Goal: Information Seeking & Learning: Learn about a topic

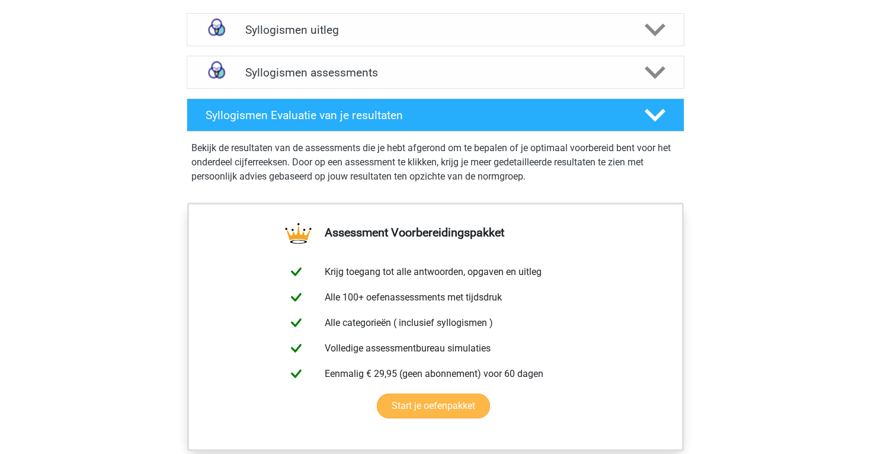
scroll to position [714, 0]
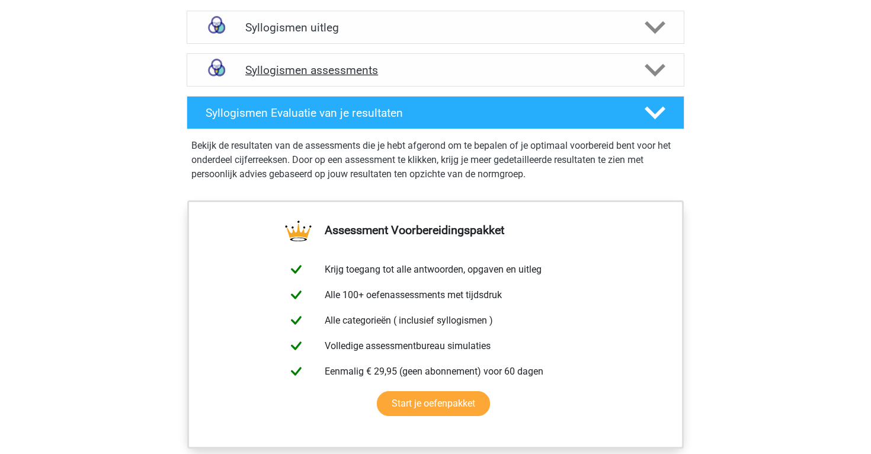
click at [339, 57] on div "Syllogismen assessments" at bounding box center [436, 69] width 498 height 33
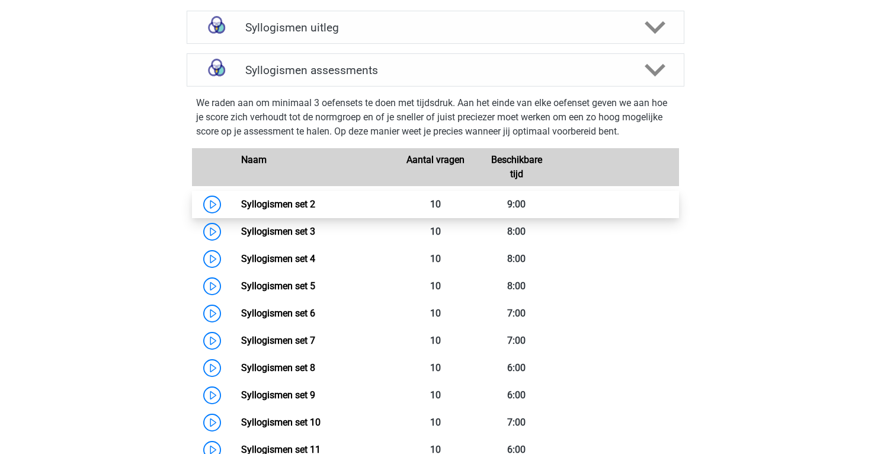
click at [241, 200] on link "Syllogismen set 2" at bounding box center [278, 203] width 74 height 11
click at [257, 199] on link "Syllogismen set 2" at bounding box center [278, 203] width 74 height 11
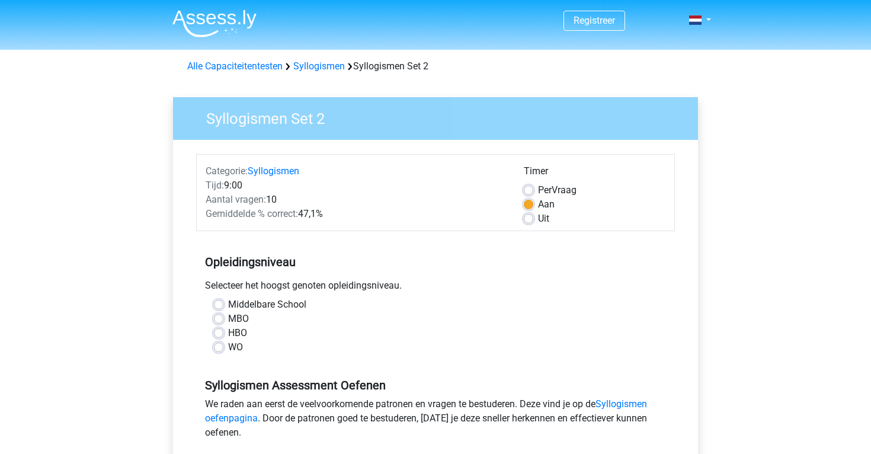
click at [228, 348] on label "WO" at bounding box center [235, 347] width 15 height 14
click at [217, 348] on input "WO" at bounding box center [218, 346] width 9 height 12
radio input "true"
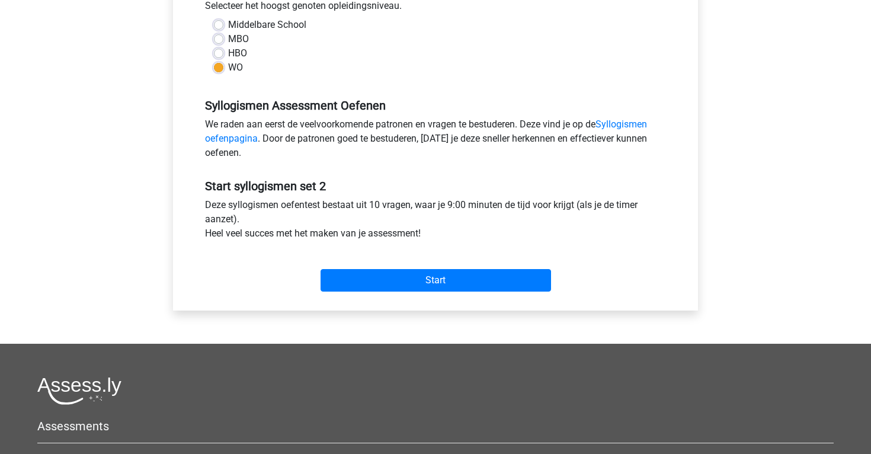
scroll to position [482, 0]
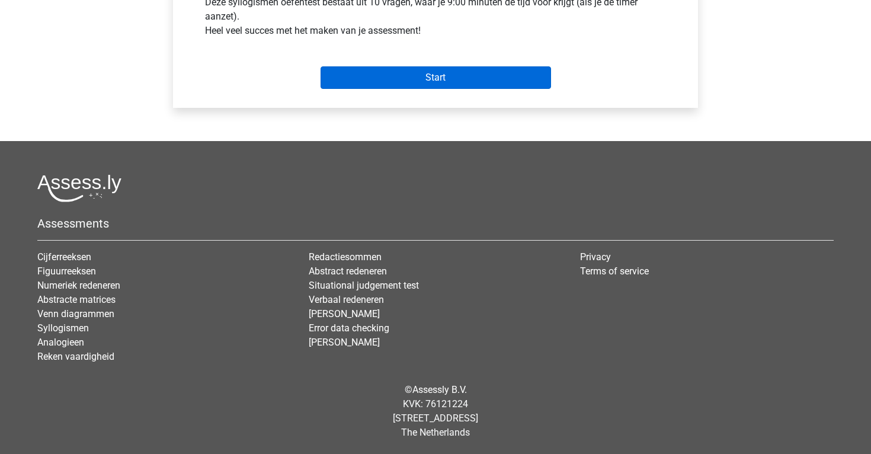
click at [439, 88] on input "Start" at bounding box center [436, 77] width 230 height 23
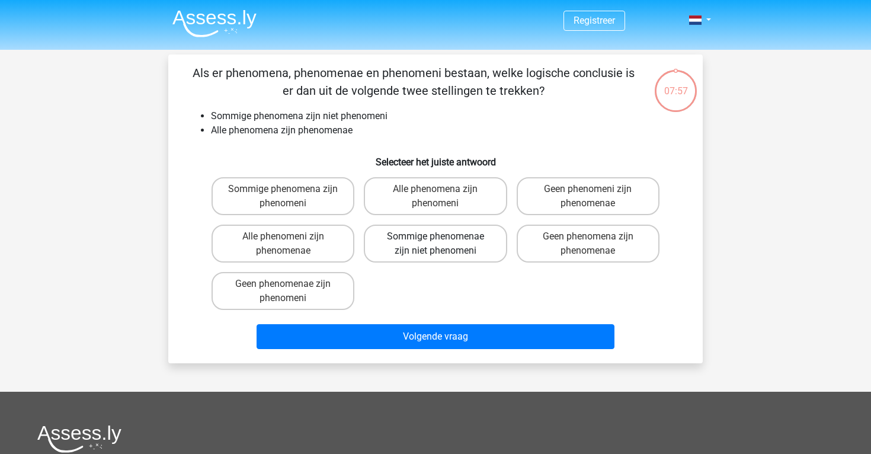
click at [397, 236] on label "Sommige phenomenae zijn niet phenomeni" at bounding box center [435, 244] width 143 height 38
click at [435, 236] on input "Sommige phenomenae zijn niet phenomeni" at bounding box center [439, 240] width 8 height 8
radio input "true"
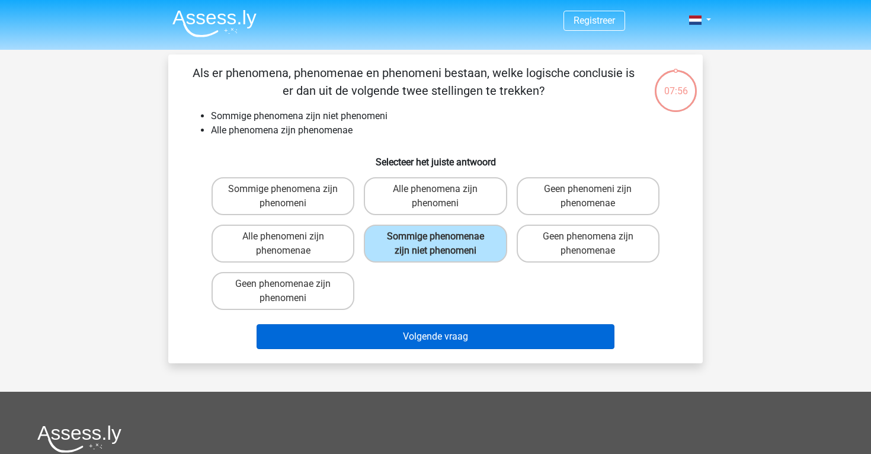
click at [395, 334] on button "Volgende vraag" at bounding box center [436, 336] width 358 height 25
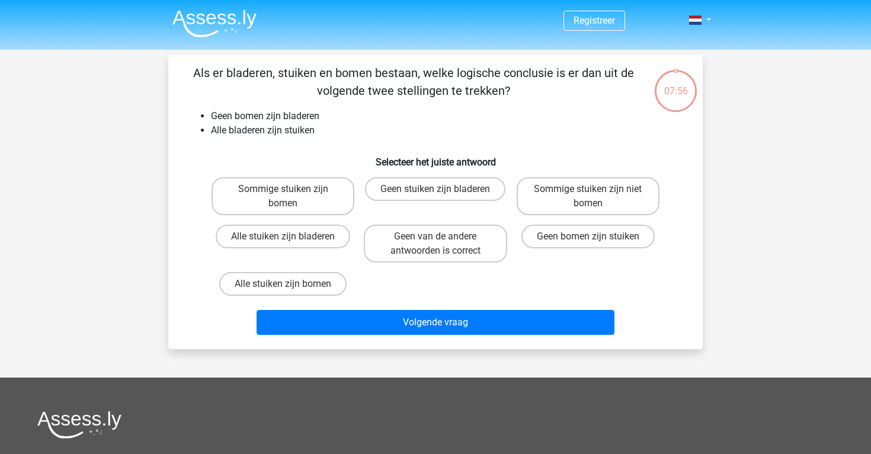
scroll to position [55, 0]
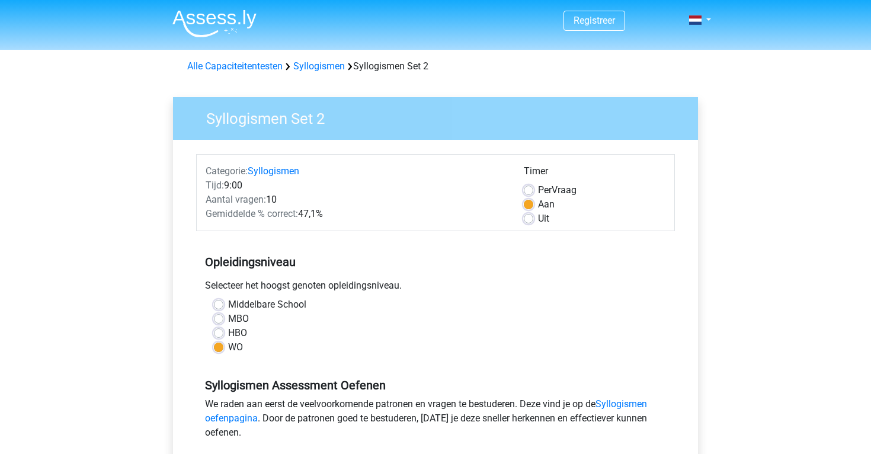
click at [538, 189] on label "Per Vraag" at bounding box center [557, 190] width 39 height 14
click at [525, 189] on input "Per Vraag" at bounding box center [528, 189] width 9 height 12
radio input "true"
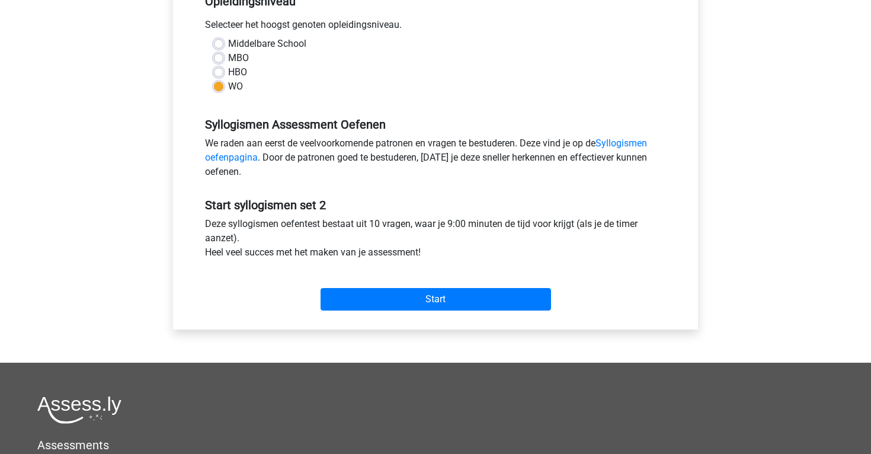
scroll to position [257, 0]
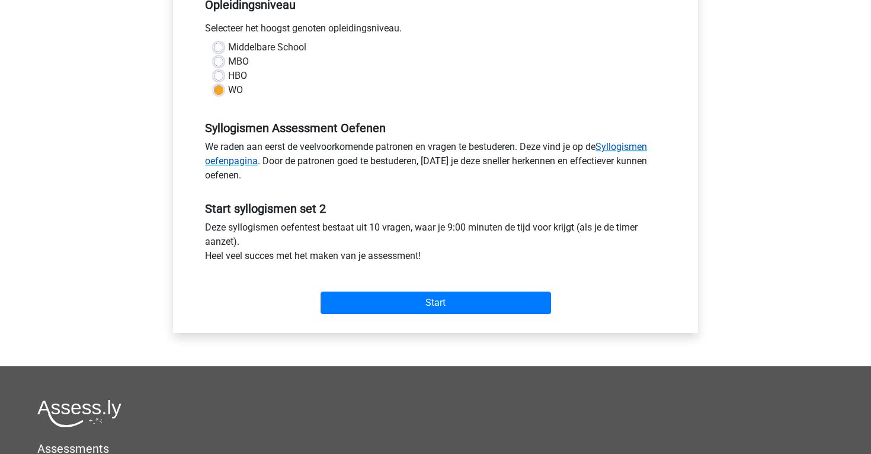
click at [245, 155] on link "Syllogismen oefenpagina" at bounding box center [426, 153] width 442 height 25
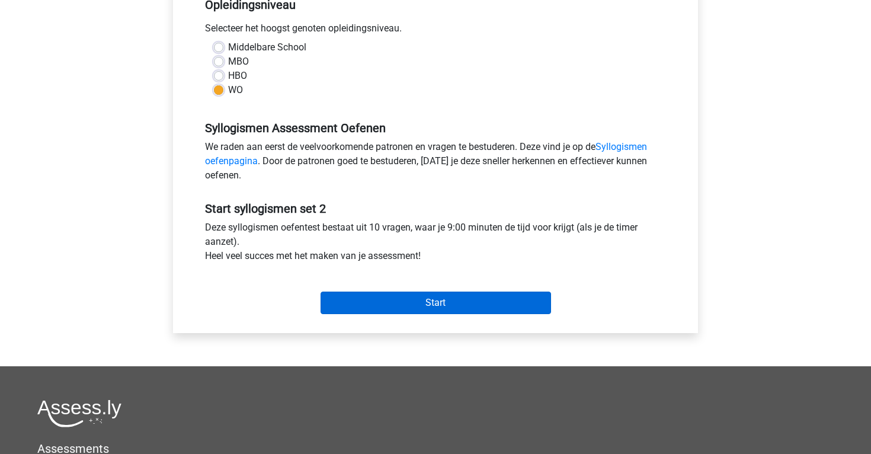
click at [366, 299] on input "Start" at bounding box center [436, 303] width 230 height 23
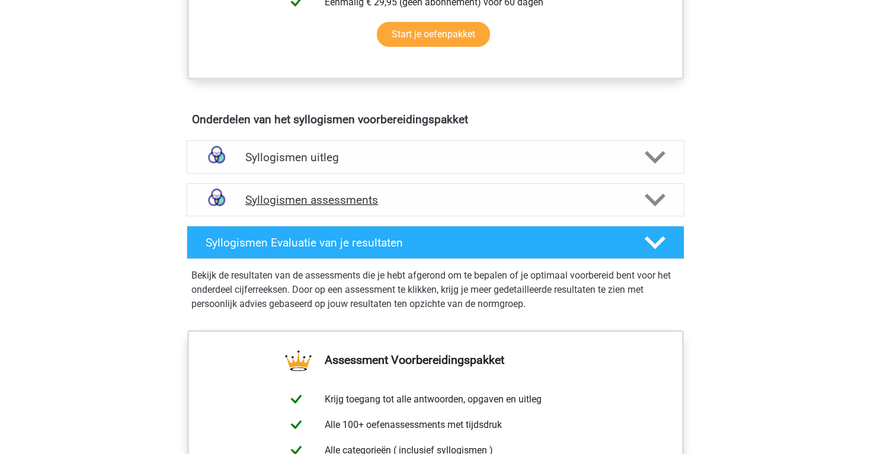
scroll to position [578, 0]
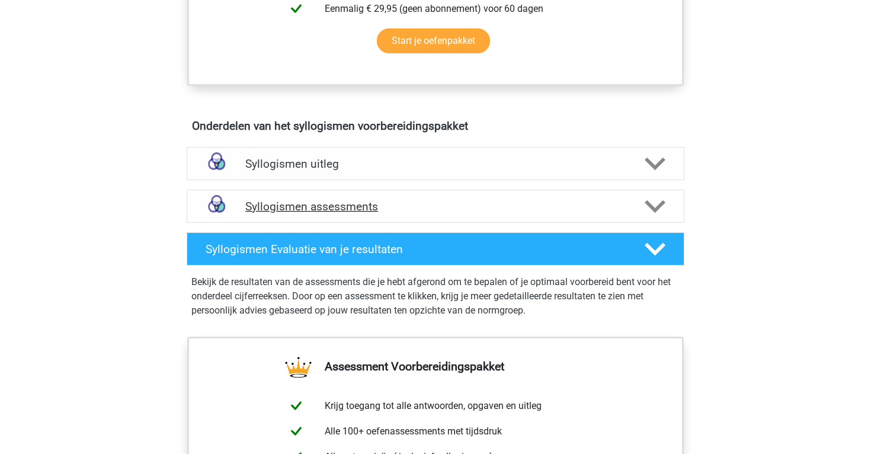
click at [283, 210] on h4 "Syllogismen assessments" at bounding box center [435, 207] width 380 height 14
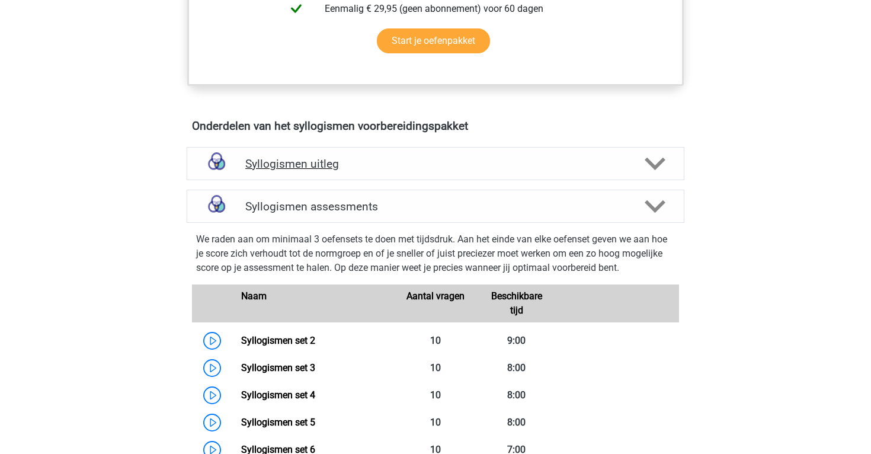
click at [294, 156] on div "Syllogismen uitleg" at bounding box center [436, 163] width 498 height 33
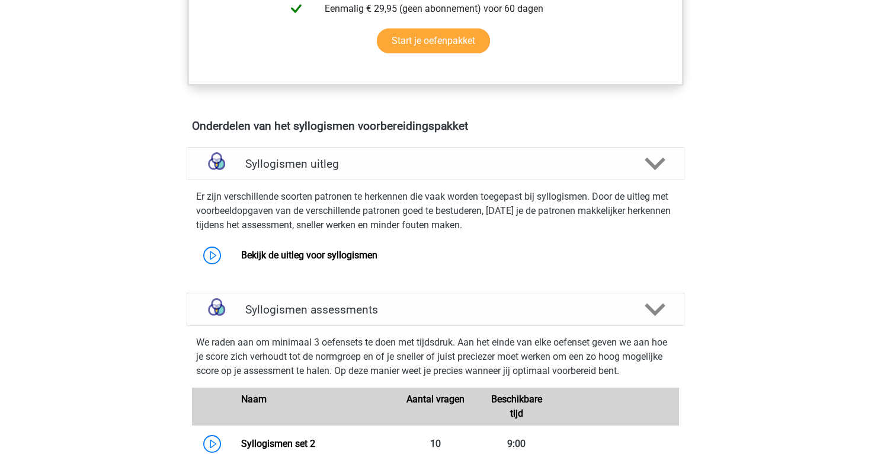
click at [296, 237] on div "Er zijn verschillende soorten patronen te herkennen die vaak worden toegepast b…" at bounding box center [435, 227] width 507 height 84
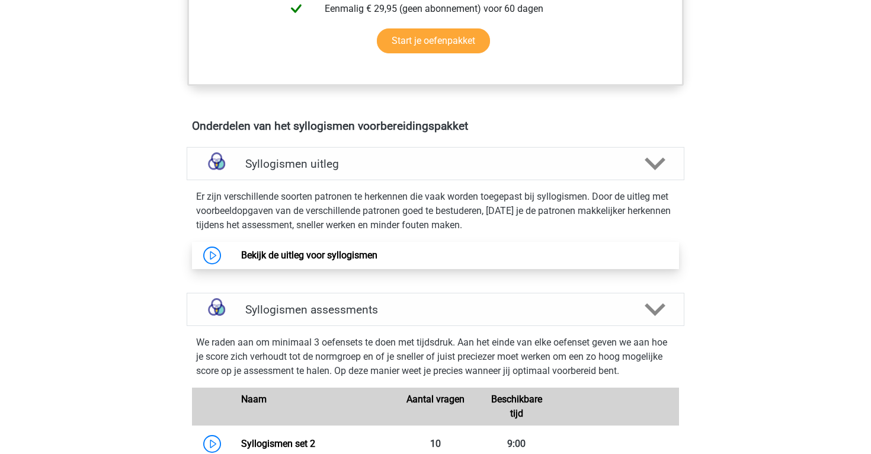
click at [302, 249] on link "Bekijk de uitleg voor syllogismen" at bounding box center [309, 254] width 136 height 11
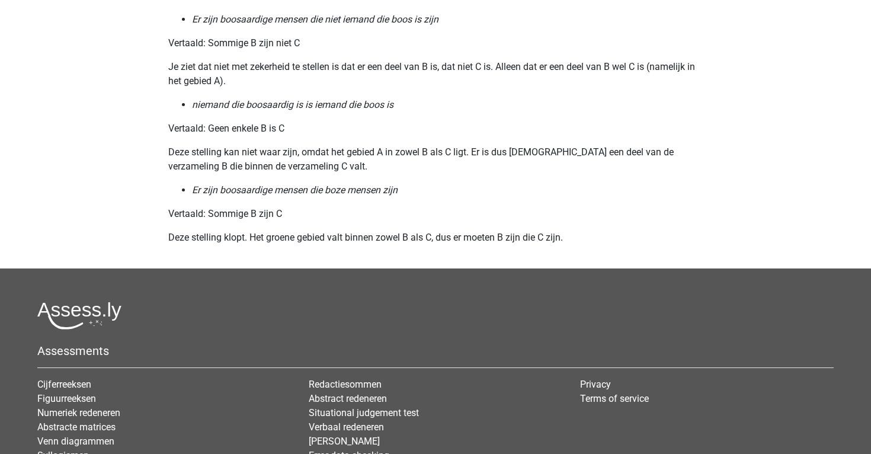
scroll to position [1559, 0]
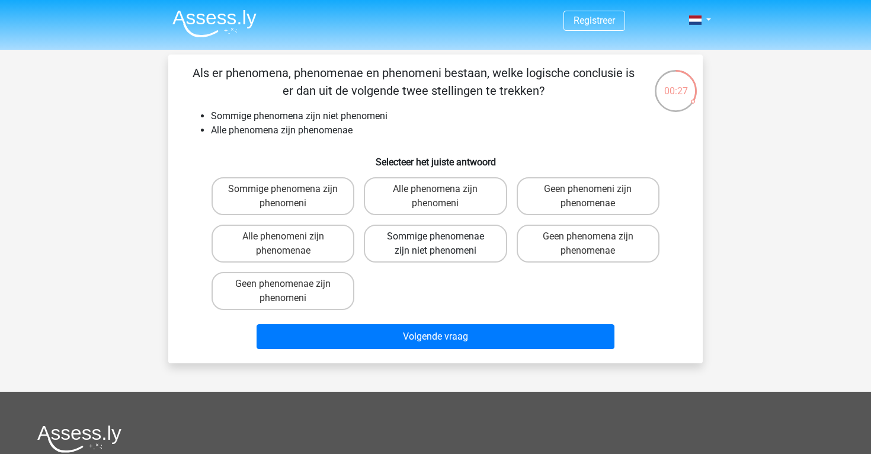
click at [412, 229] on label "Sommige phenomenae zijn niet phenomeni" at bounding box center [435, 244] width 143 height 38
click at [435, 236] on input "Sommige phenomenae zijn niet phenomeni" at bounding box center [439, 240] width 8 height 8
radio input "true"
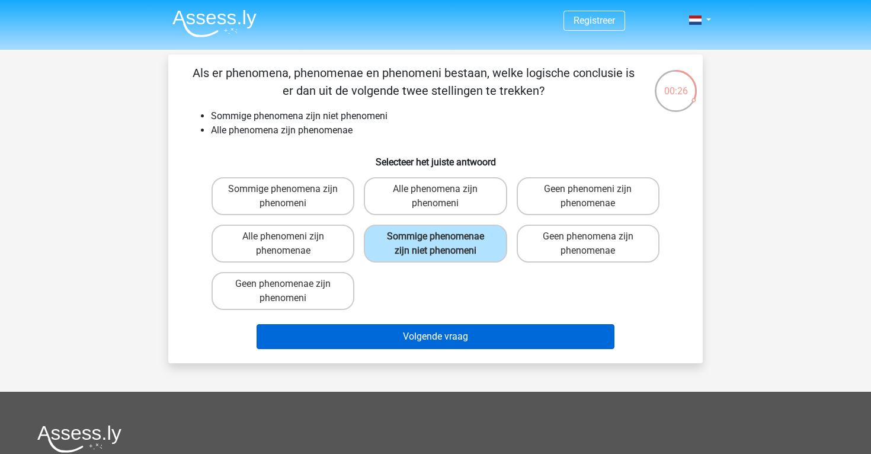
click at [413, 335] on button "Volgende vraag" at bounding box center [436, 336] width 358 height 25
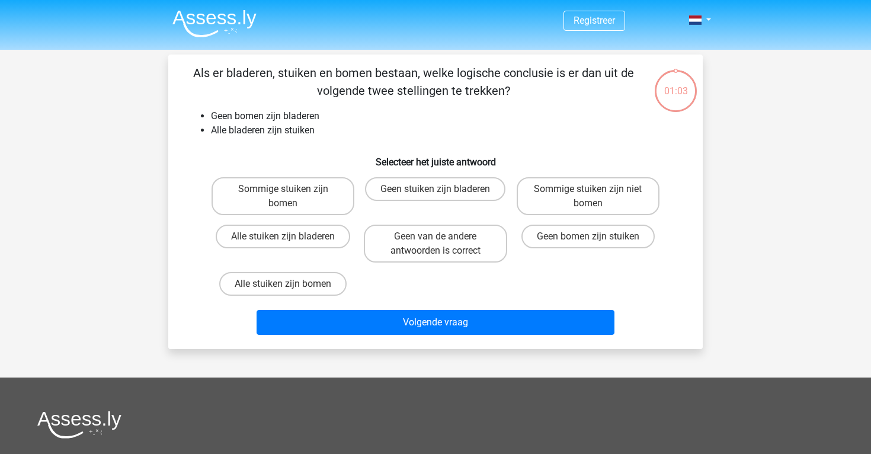
scroll to position [55, 0]
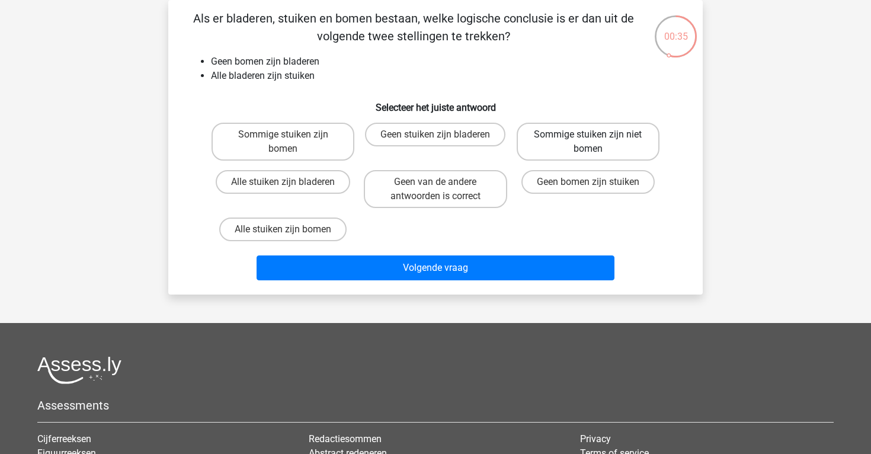
click at [541, 133] on label "Sommige stuiken zijn niet bomen" at bounding box center [588, 142] width 143 height 38
click at [588, 134] on input "Sommige stuiken zijn niet bomen" at bounding box center [592, 138] width 8 height 8
radio input "true"
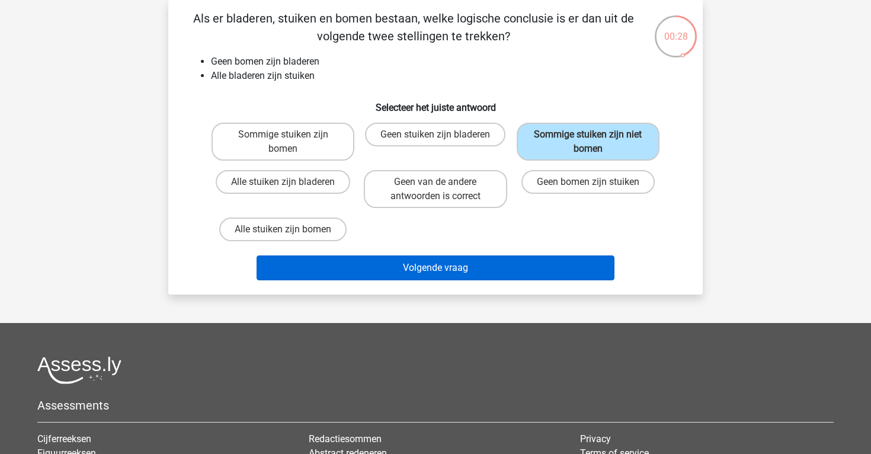
click at [329, 276] on button "Volgende vraag" at bounding box center [436, 267] width 358 height 25
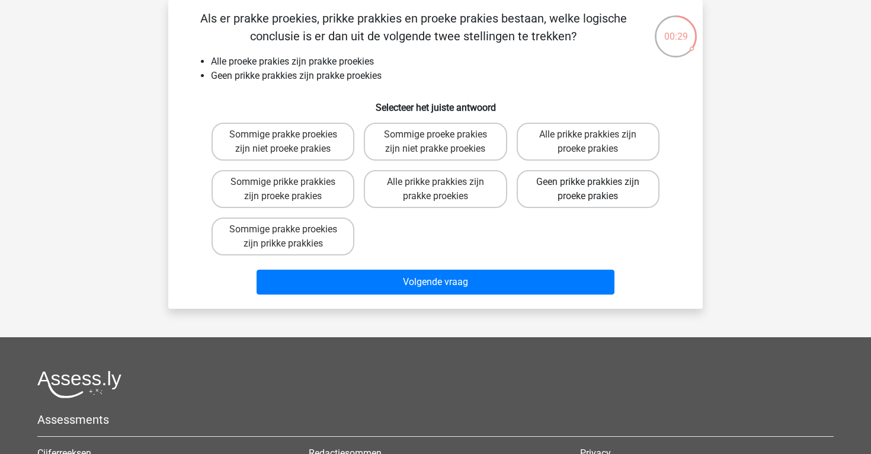
click at [550, 192] on label "Geen prikke prakkies zijn proeke prakies" at bounding box center [588, 189] width 143 height 38
click at [588, 190] on input "Geen prikke prakkies zijn proeke prakies" at bounding box center [592, 186] width 8 height 8
radio input "true"
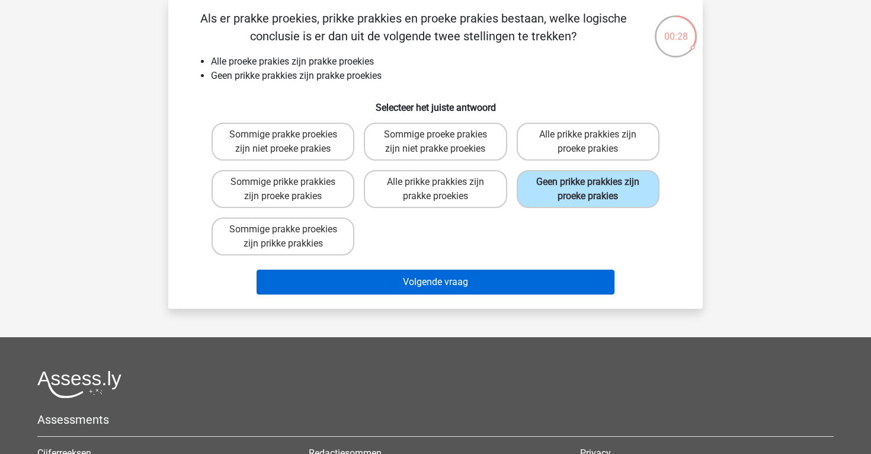
click at [485, 287] on button "Volgende vraag" at bounding box center [436, 282] width 358 height 25
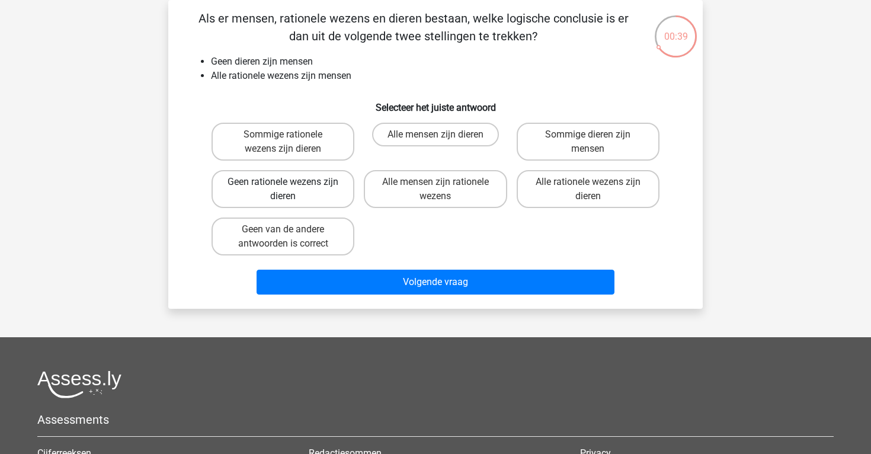
click at [280, 196] on label "Geen rationele wezens zijn dieren" at bounding box center [283, 189] width 143 height 38
click at [283, 190] on input "Geen rationele wezens zijn dieren" at bounding box center [287, 186] width 8 height 8
radio input "true"
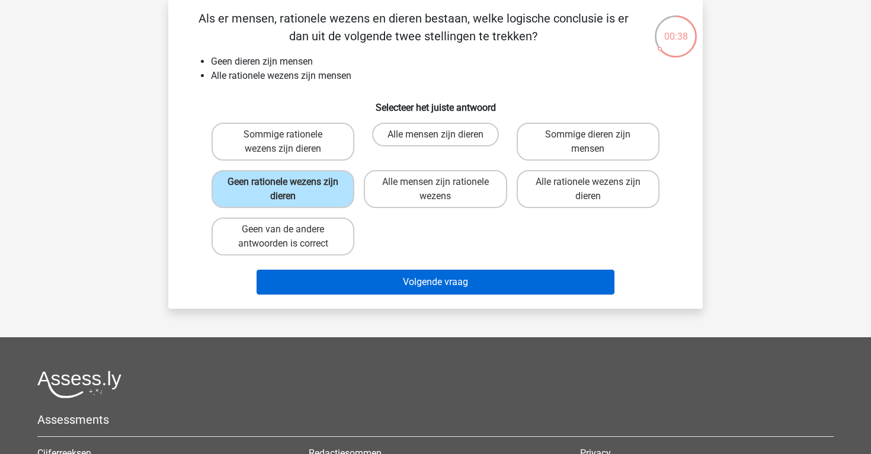
click at [347, 283] on button "Volgende vraag" at bounding box center [436, 282] width 358 height 25
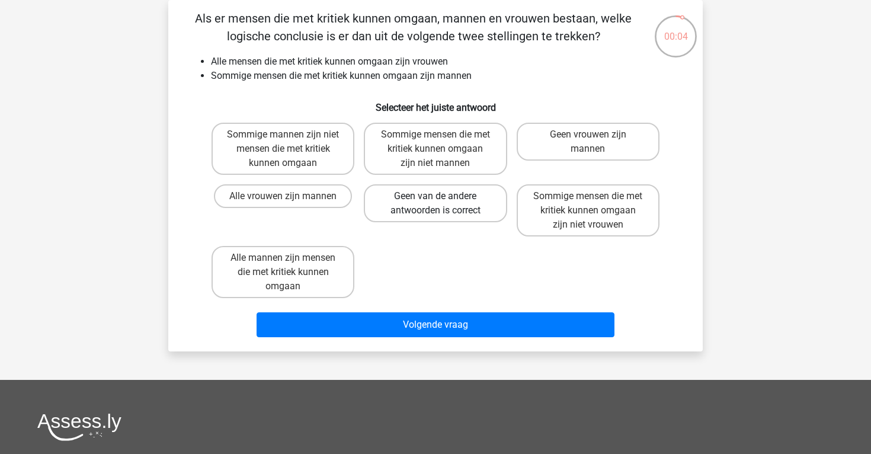
click at [418, 205] on label "Geen van de andere antwoorden is correct" at bounding box center [435, 203] width 143 height 38
click at [435, 204] on input "Geen van de andere antwoorden is correct" at bounding box center [439, 200] width 8 height 8
radio input "true"
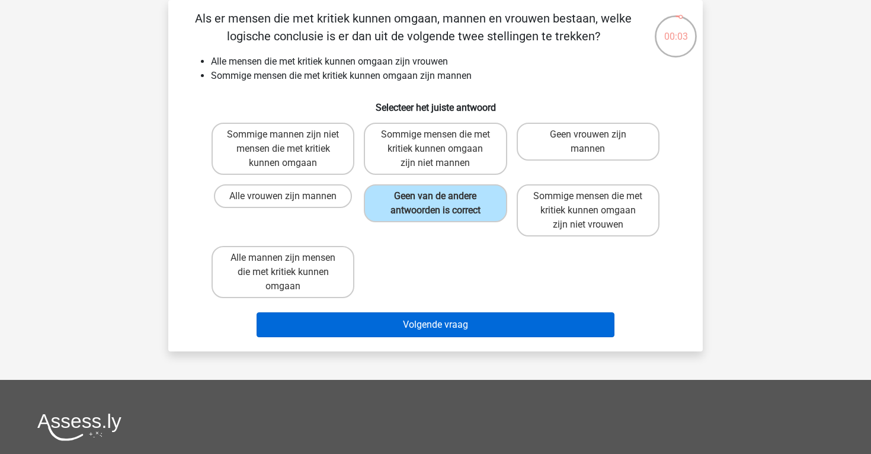
click at [450, 326] on button "Volgende vraag" at bounding box center [436, 324] width 358 height 25
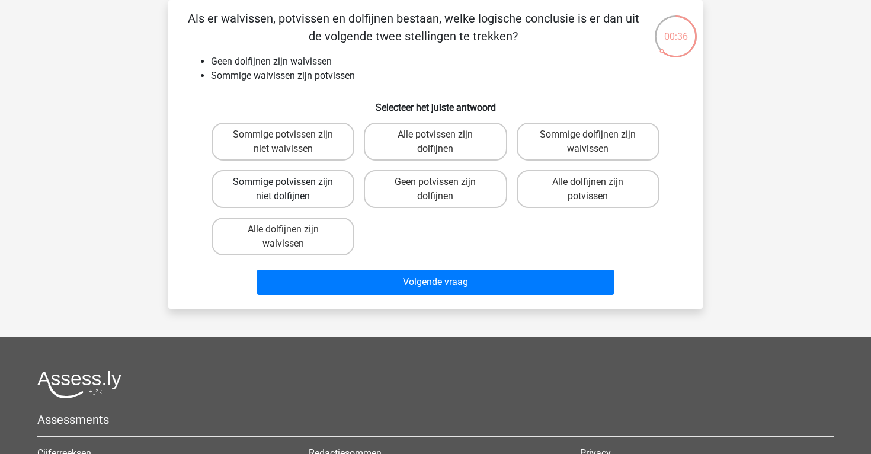
click at [317, 198] on label "Sommige potvissen zijn niet dolfijnen" at bounding box center [283, 189] width 143 height 38
click at [291, 190] on input "Sommige potvissen zijn niet dolfijnen" at bounding box center [287, 186] width 8 height 8
radio input "true"
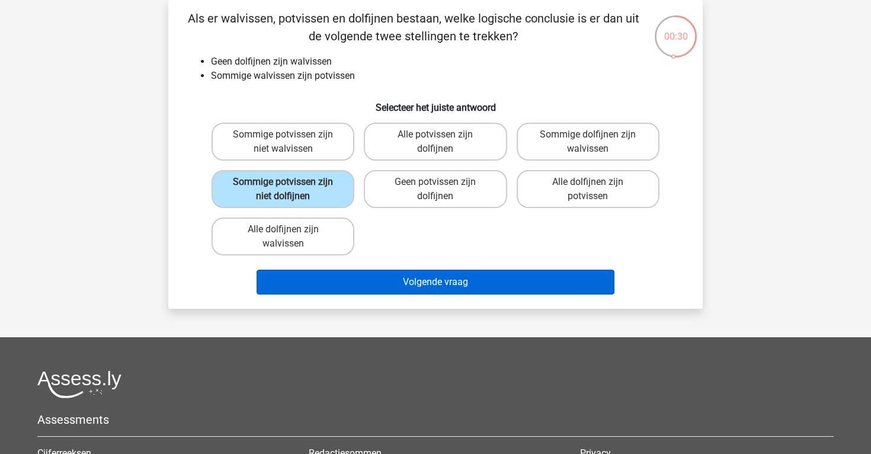
click at [324, 281] on button "Volgende vraag" at bounding box center [436, 282] width 358 height 25
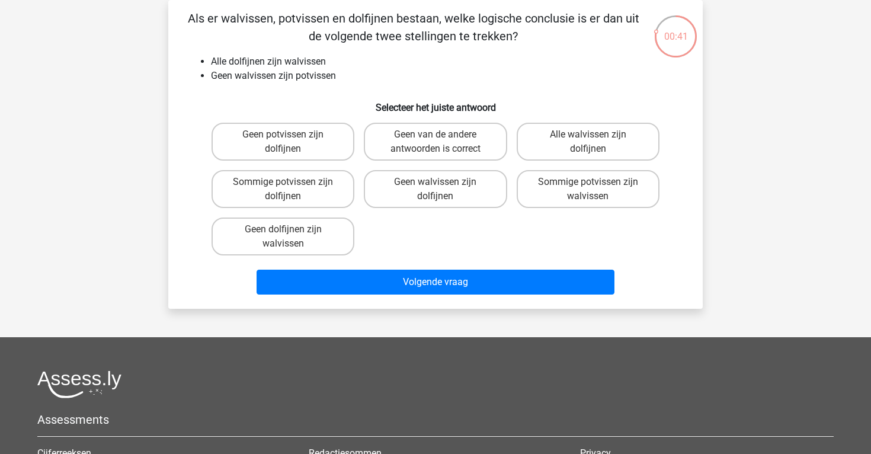
click at [285, 136] on input "Geen potvissen zijn dolfijnen" at bounding box center [287, 138] width 8 height 8
radio input "true"
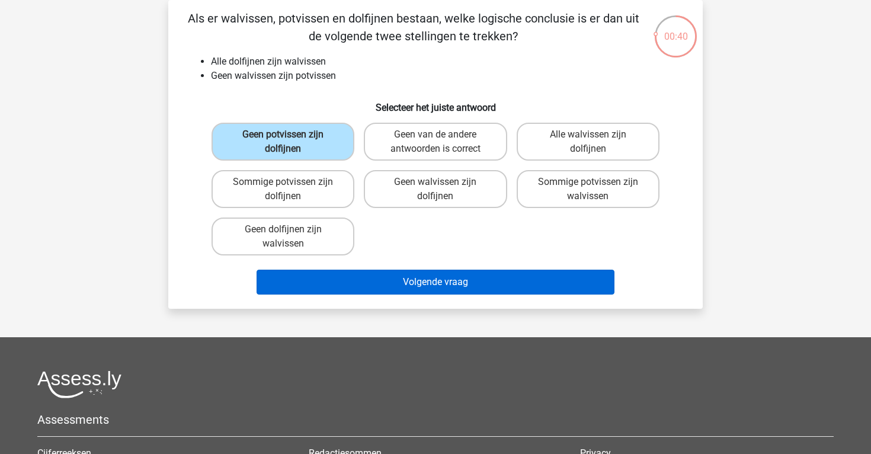
click at [399, 274] on button "Volgende vraag" at bounding box center [436, 282] width 358 height 25
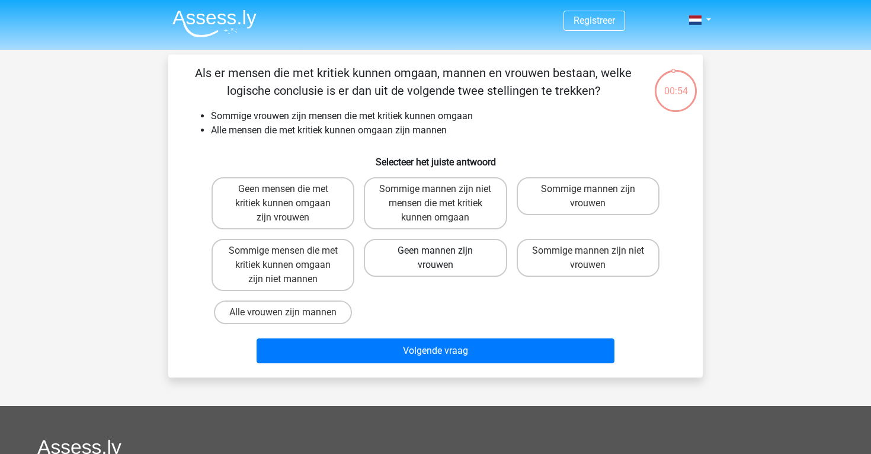
scroll to position [0, 0]
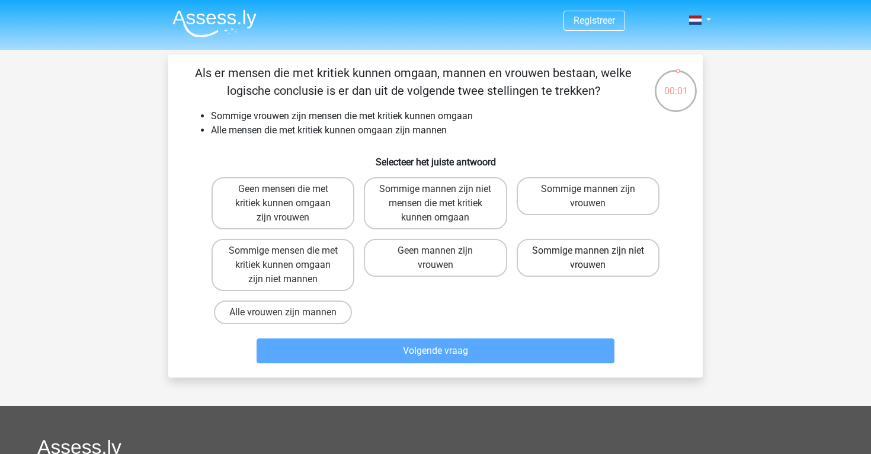
click at [559, 262] on label "Sommige mannen zijn niet vrouwen" at bounding box center [588, 258] width 143 height 38
click at [588, 258] on input "Sommige mannen zijn niet vrouwen" at bounding box center [592, 255] width 8 height 8
radio input "true"
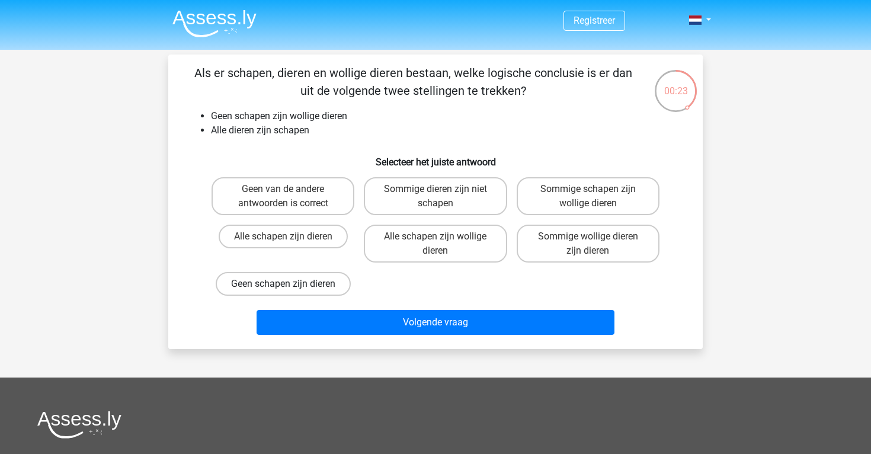
click at [287, 296] on label "Geen schapen zijn dieren" at bounding box center [283, 284] width 135 height 24
click at [287, 292] on input "Geen schapen zijn dieren" at bounding box center [287, 288] width 8 height 8
radio input "true"
click at [296, 197] on label "Geen van de andere antwoorden is correct" at bounding box center [283, 196] width 143 height 38
click at [291, 197] on input "Geen van de andere antwoorden is correct" at bounding box center [287, 193] width 8 height 8
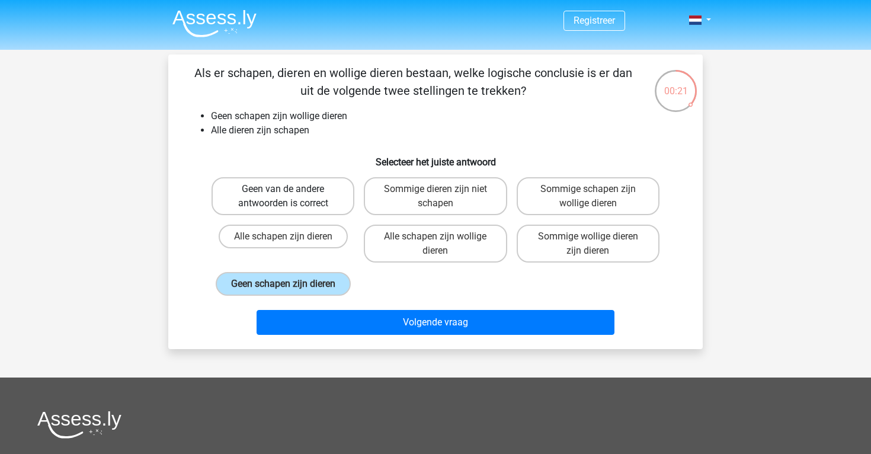
radio input "true"
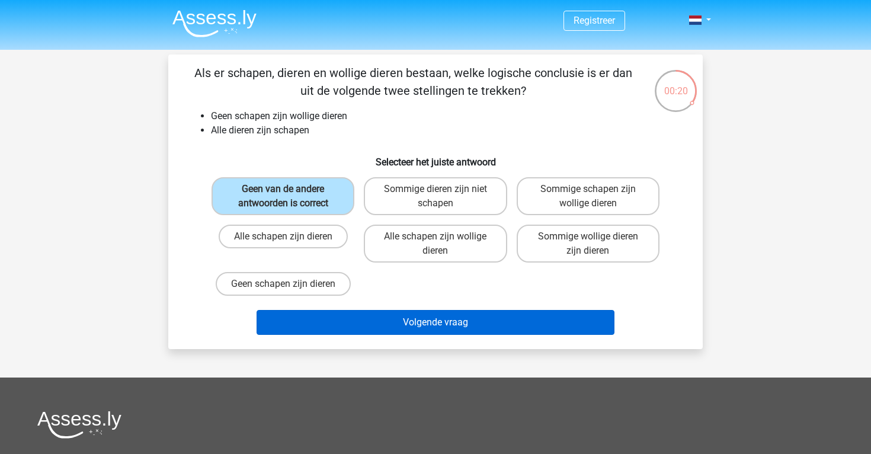
click at [371, 322] on button "Volgende vraag" at bounding box center [436, 322] width 358 height 25
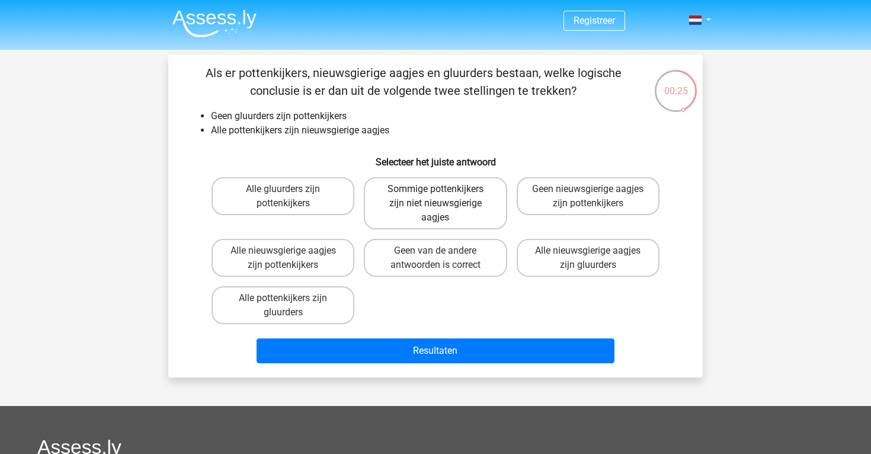
click at [448, 212] on label "Sommige pottenkijkers zijn niet nieuwsgierige aagjes" at bounding box center [435, 203] width 143 height 52
click at [443, 197] on input "Sommige pottenkijkers zijn niet nieuwsgierige aagjes" at bounding box center [439, 193] width 8 height 8
radio input "true"
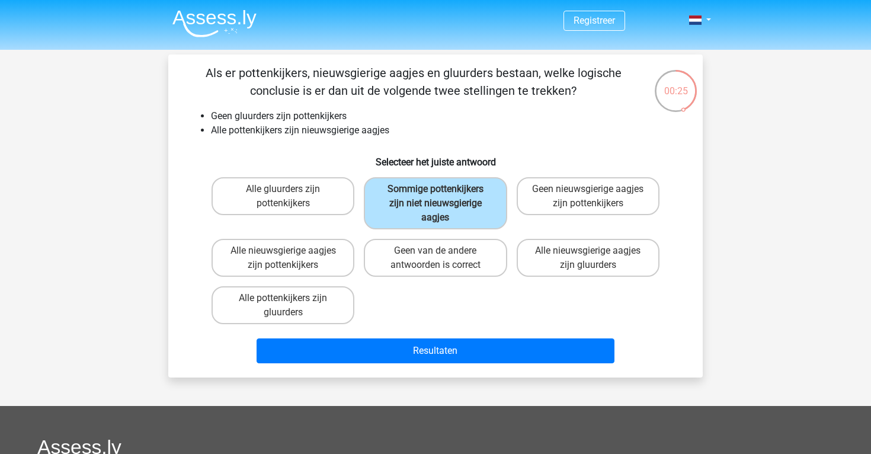
click at [443, 238] on div "Geen van de andere antwoorden is correct" at bounding box center [435, 257] width 152 height 47
click at [437, 259] on label "Geen van de andere antwoorden is correct" at bounding box center [435, 258] width 143 height 38
click at [437, 258] on input "Geen van de andere antwoorden is correct" at bounding box center [439, 255] width 8 height 8
radio input "true"
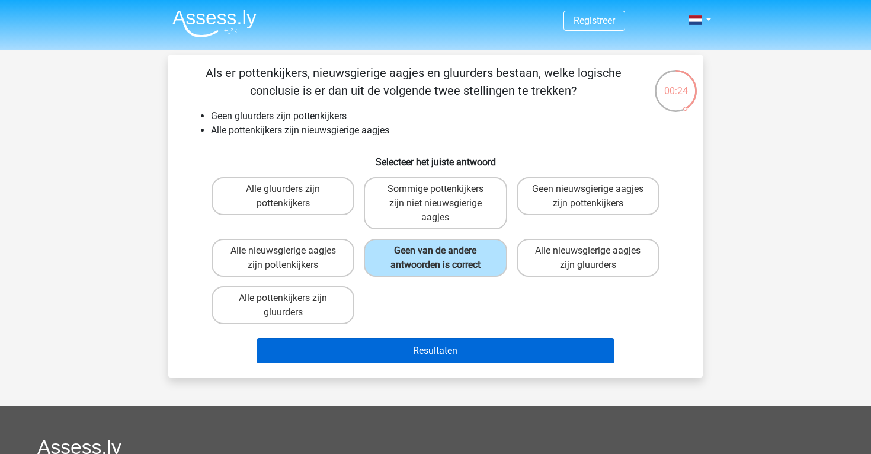
click at [436, 355] on button "Resultaten" at bounding box center [436, 350] width 358 height 25
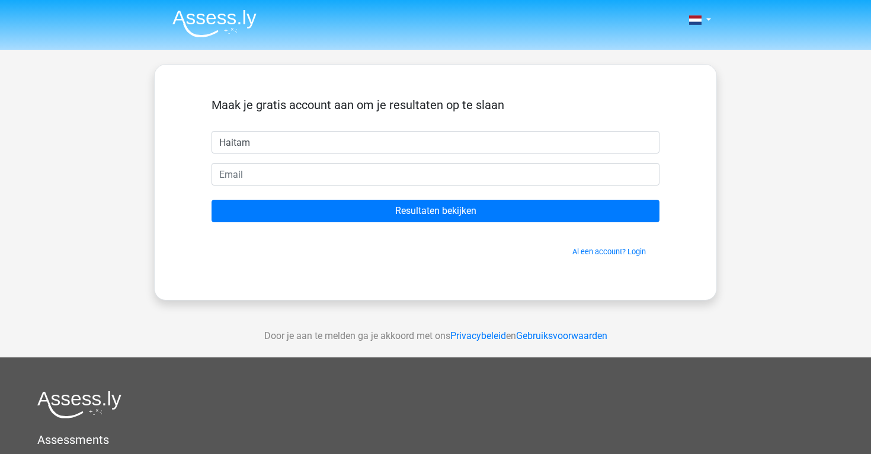
type input "Haitam"
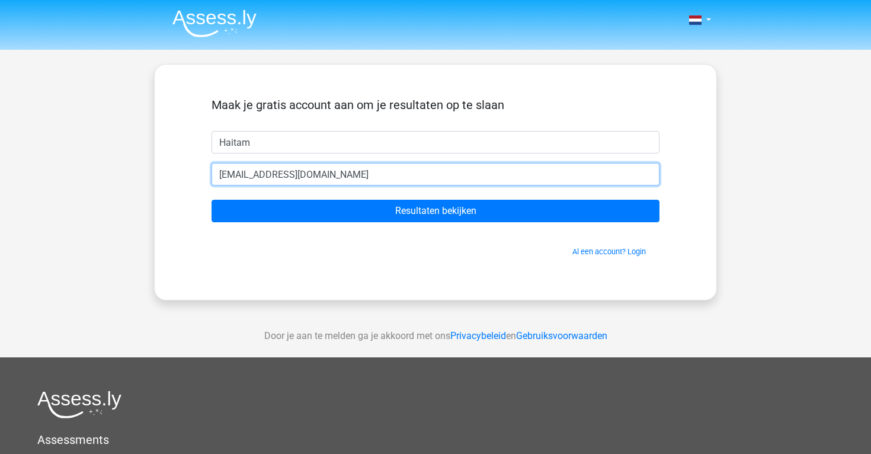
type input "[EMAIL_ADDRESS][DOMAIN_NAME]"
click at [435, 211] on input "Resultaten bekijken" at bounding box center [436, 211] width 448 height 23
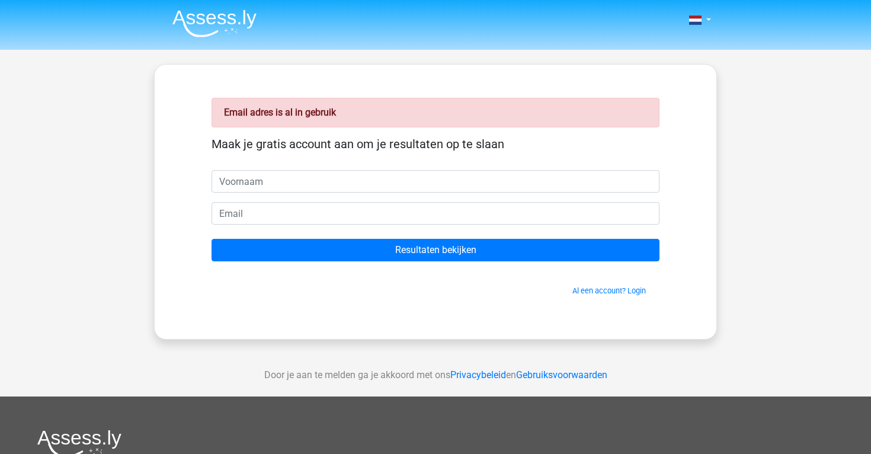
click at [294, 188] on input "text" at bounding box center [436, 181] width 448 height 23
click at [295, 186] on input "text" at bounding box center [436, 181] width 448 height 23
type input "H"
type input "Nr"
click at [588, 284] on div "Al een account? Login" at bounding box center [436, 283] width 448 height 25
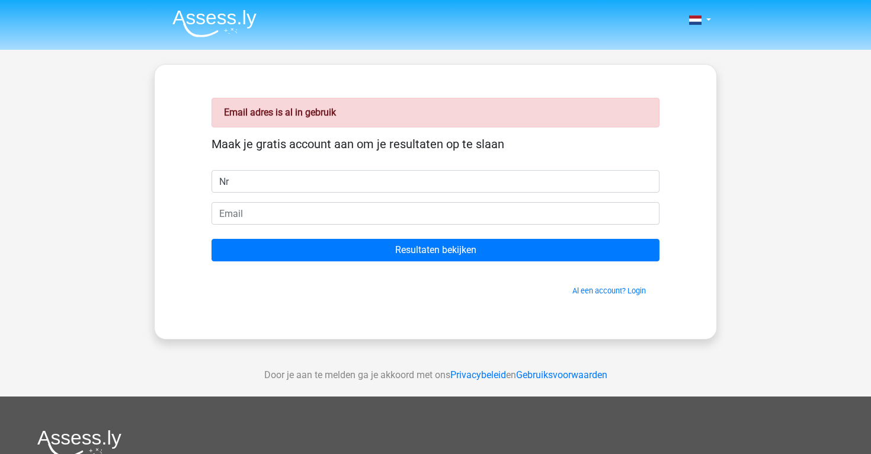
click at [350, 232] on form "Maak je gratis account aan om je resultaten op te slaan Nr Resultaten bekijken …" at bounding box center [436, 216] width 448 height 159
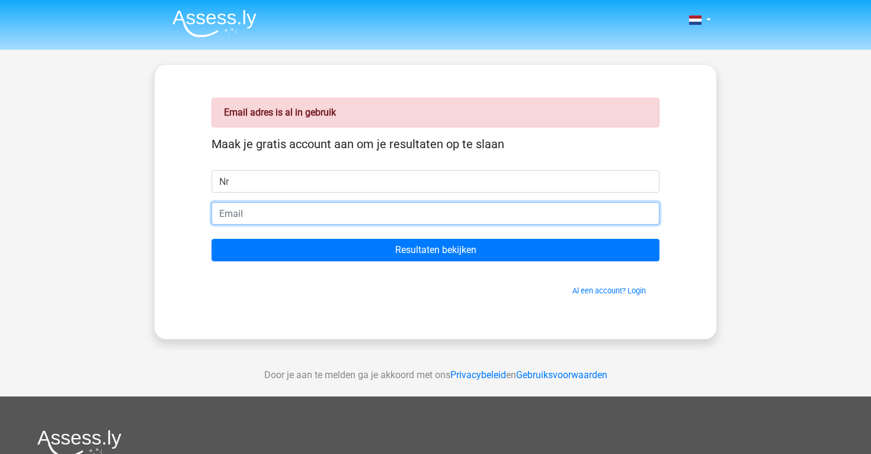
click at [346, 225] on form "Maak je gratis account aan om je resultaten op te slaan Nr Resultaten bekijken …" at bounding box center [436, 216] width 448 height 159
type input "[EMAIL_ADDRESS][DOMAIN_NAME]"
click at [435, 250] on input "Resultaten bekijken" at bounding box center [436, 250] width 448 height 23
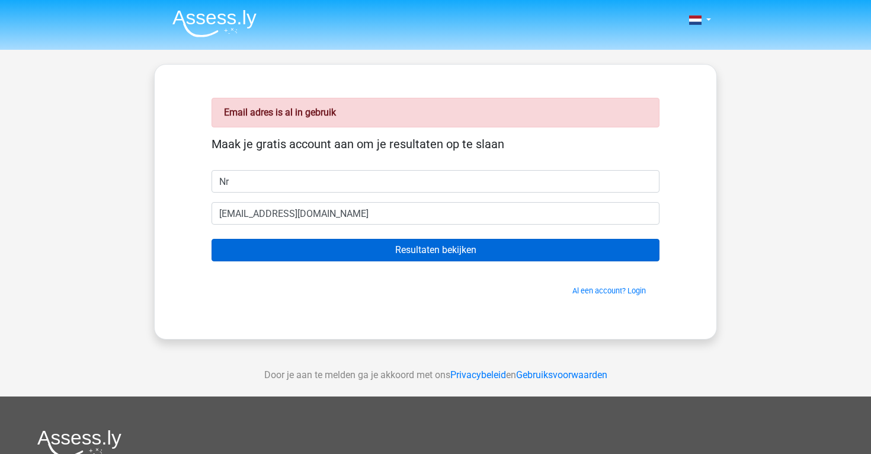
click at [351, 244] on input "Resultaten bekijken" at bounding box center [436, 250] width 448 height 23
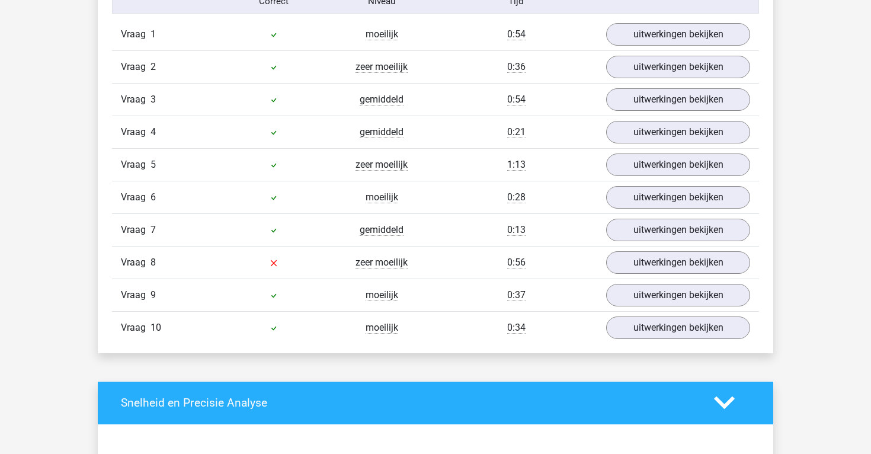
scroll to position [1007, 0]
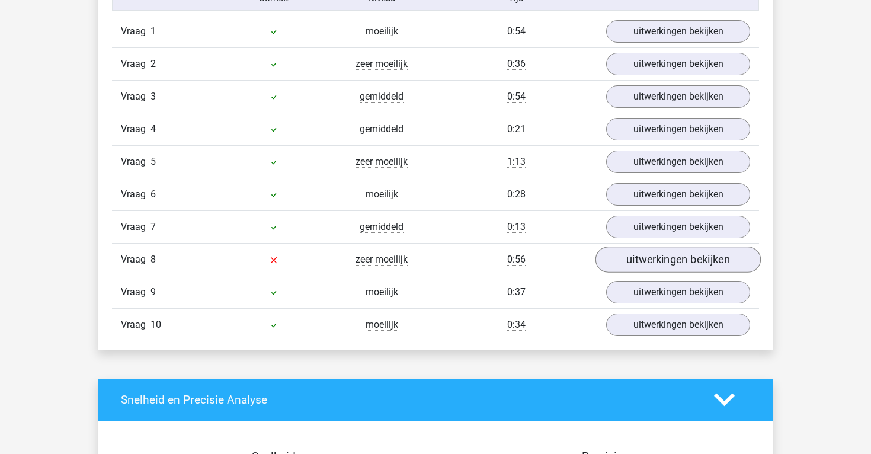
click at [646, 268] on link "uitwerkingen bekijken" at bounding box center [677, 259] width 165 height 26
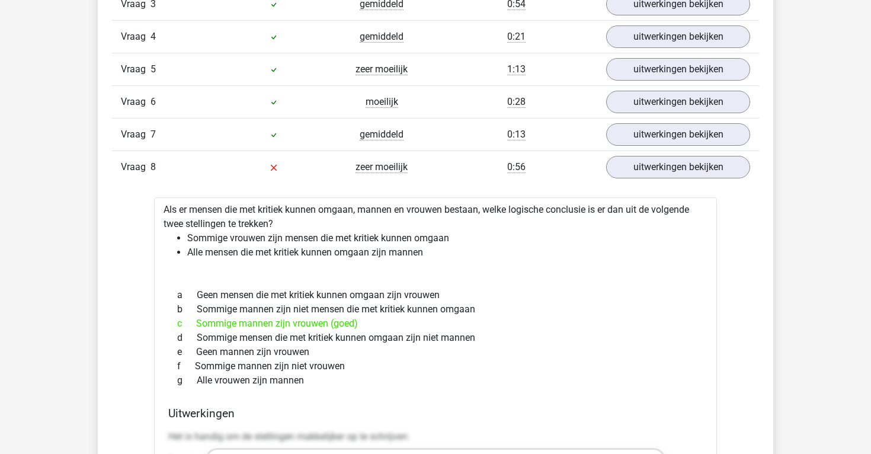
scroll to position [1128, 0]
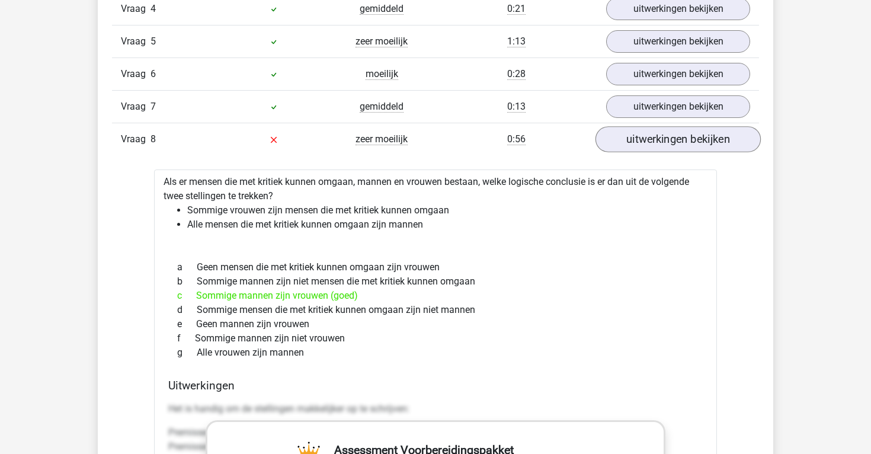
click at [651, 150] on div "Vraag 8 zeer moeilijk 0:56 uitwerkingen bekijken" at bounding box center [435, 139] width 647 height 33
click at [648, 143] on link "uitwerkingen bekijken" at bounding box center [677, 139] width 165 height 26
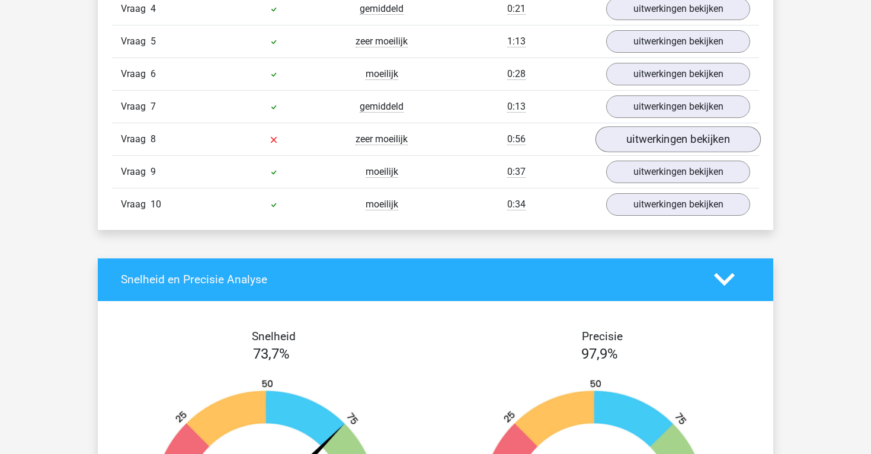
click at [649, 136] on link "uitwerkingen bekijken" at bounding box center [677, 139] width 165 height 26
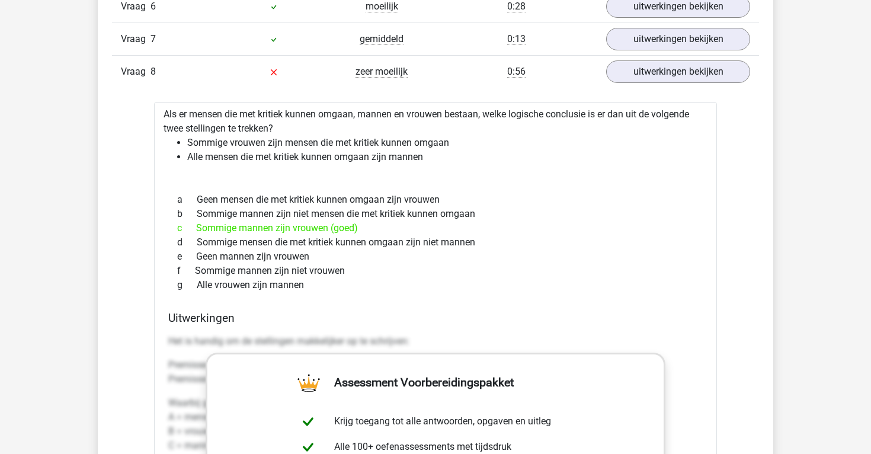
scroll to position [1203, 0]
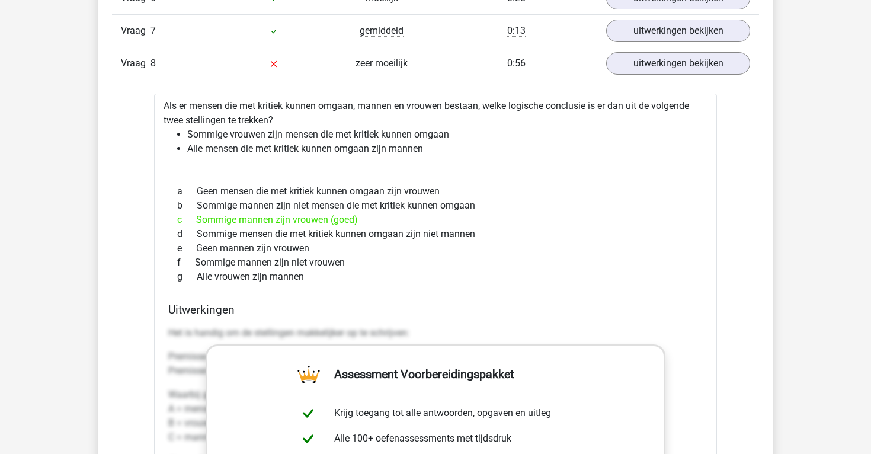
click at [313, 139] on li "Sommige vrouwen zijn mensen die met kritiek kunnen omgaan" at bounding box center [447, 134] width 520 height 14
click at [265, 205] on div "b Sommige mannen zijn niet mensen die met kritiek kunnen omgaan" at bounding box center [435, 205] width 534 height 14
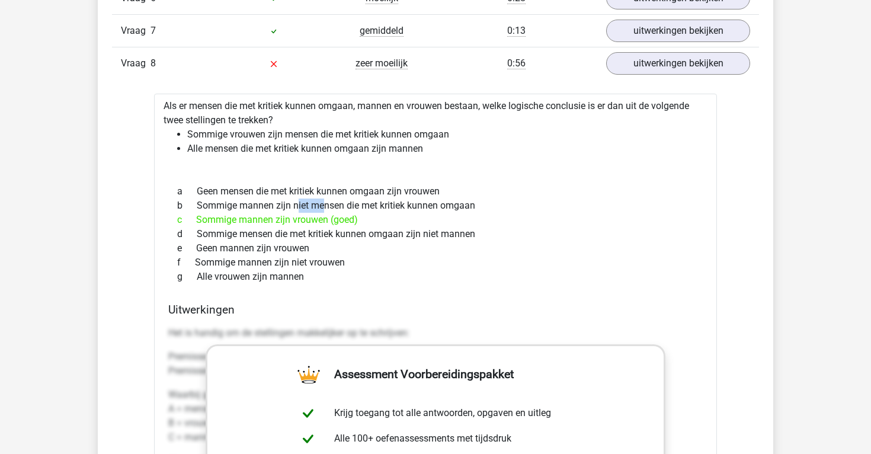
click at [265, 205] on div "b Sommige mannen zijn niet mensen die met kritiek kunnen omgaan" at bounding box center [435, 205] width 534 height 14
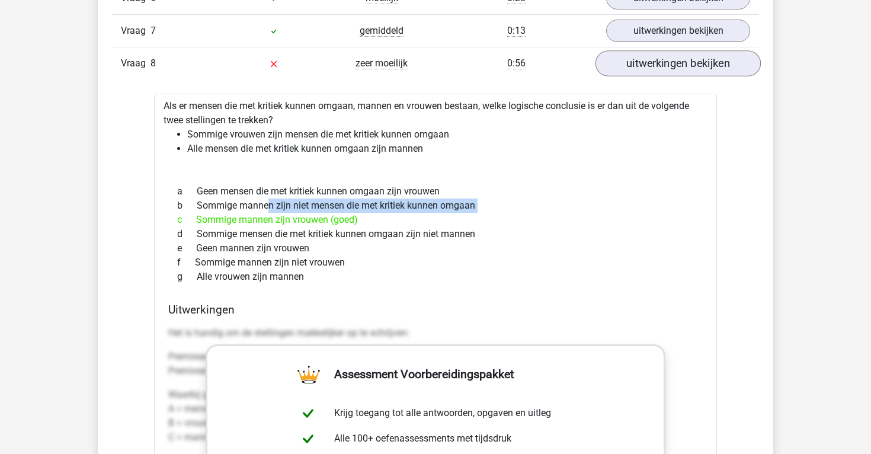
click at [660, 62] on link "uitwerkingen bekijken" at bounding box center [677, 63] width 165 height 26
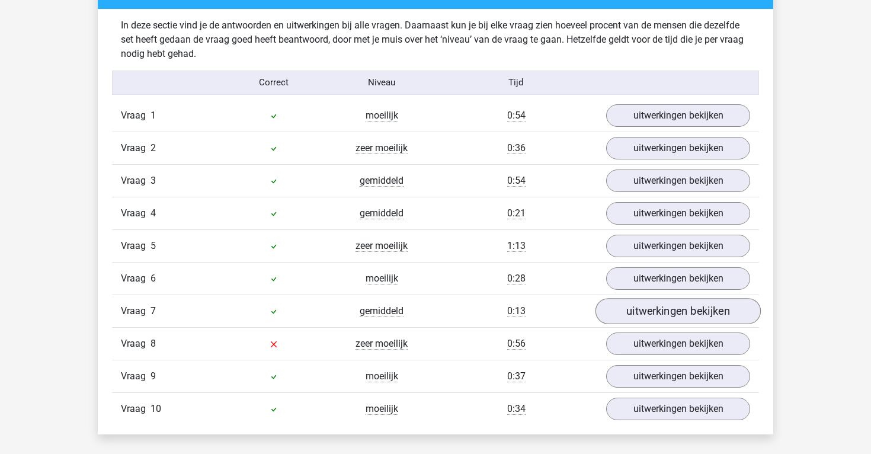
scroll to position [923, 0]
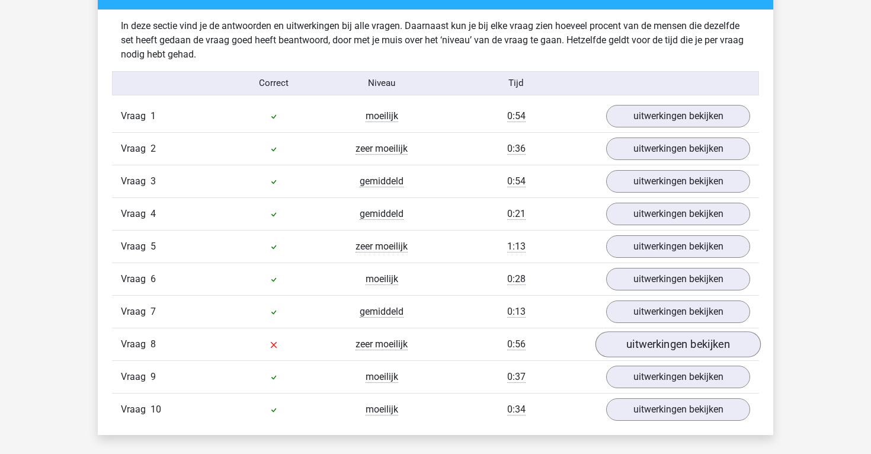
click at [656, 346] on link "uitwerkingen bekijken" at bounding box center [677, 344] width 165 height 26
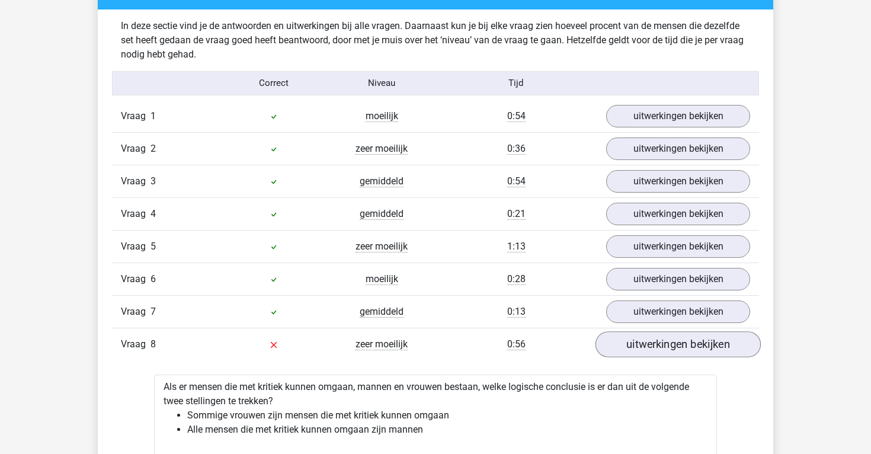
click at [654, 343] on link "uitwerkingen bekijken" at bounding box center [677, 344] width 165 height 26
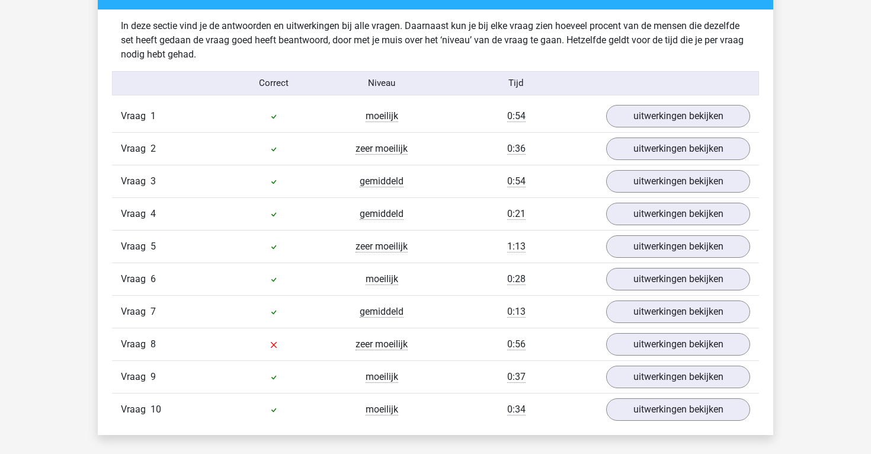
click at [641, 163] on div "Vraag 2 zeer moeilijk 0:36 uitwerkingen bekijken" at bounding box center [435, 148] width 647 height 33
click at [641, 152] on link "uitwerkingen bekijken" at bounding box center [677, 149] width 165 height 26
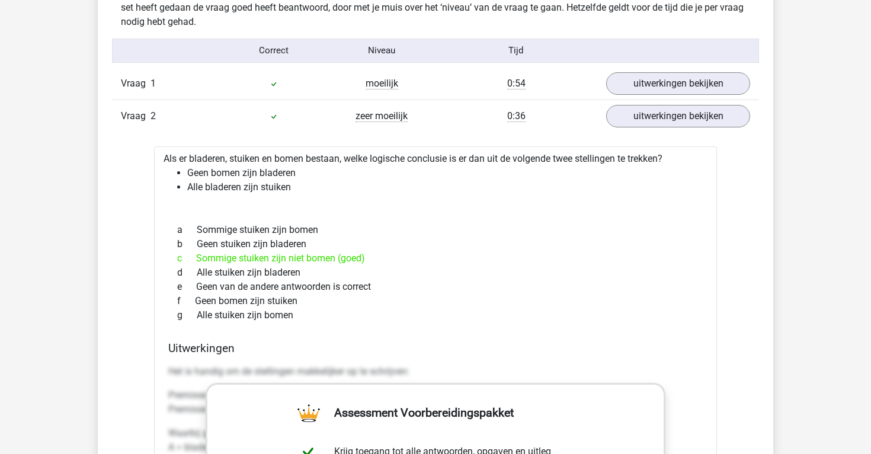
scroll to position [955, 0]
click at [626, 104] on link "uitwerkingen bekijken" at bounding box center [677, 116] width 165 height 26
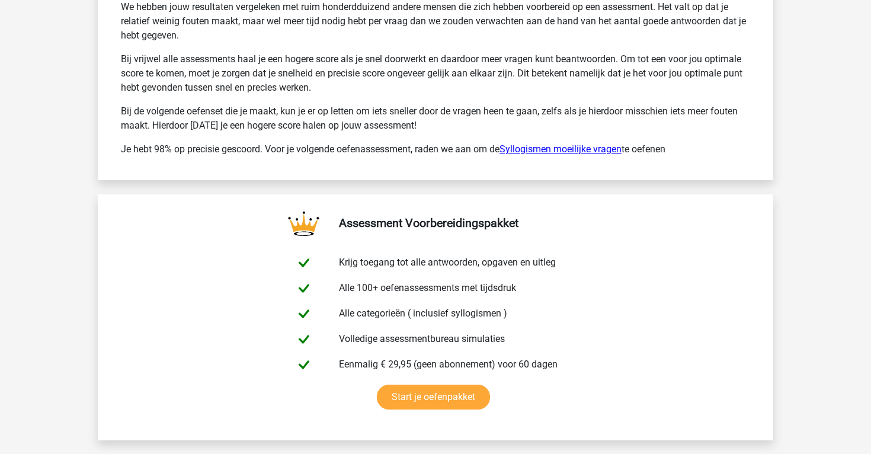
scroll to position [1857, 0]
click at [570, 148] on link "Syllogismen moeilijke vragen" at bounding box center [560, 148] width 122 height 11
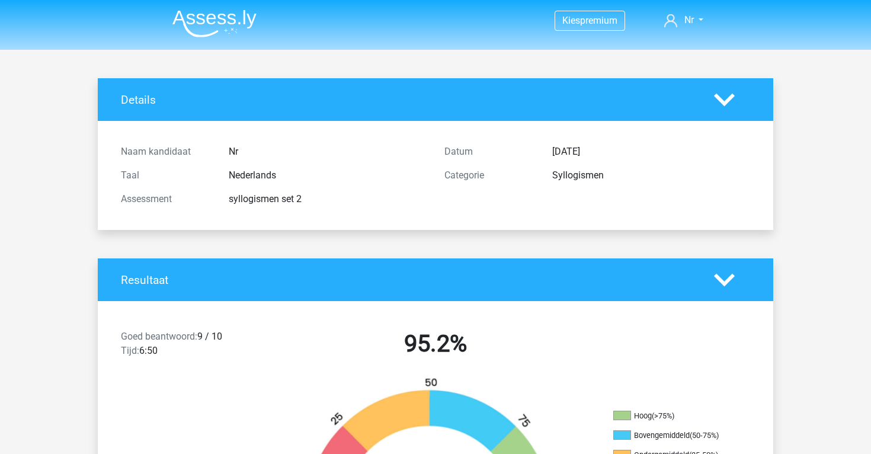
scroll to position [1, 0]
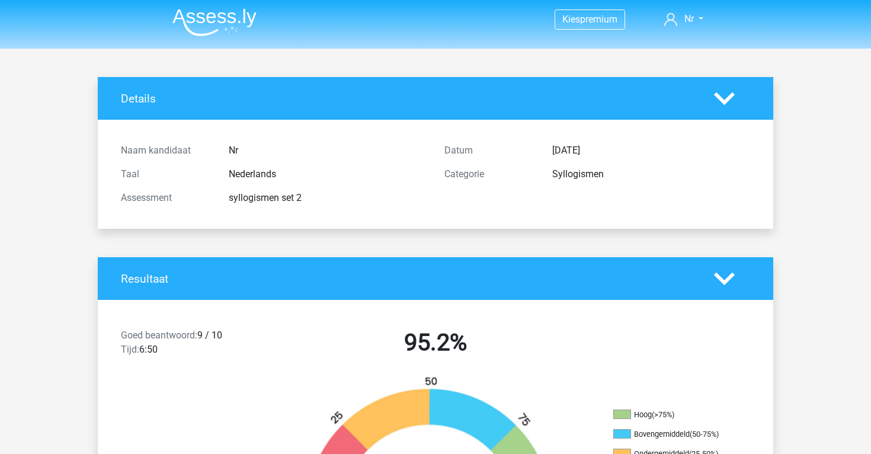
click at [734, 100] on icon at bounding box center [724, 98] width 21 height 21
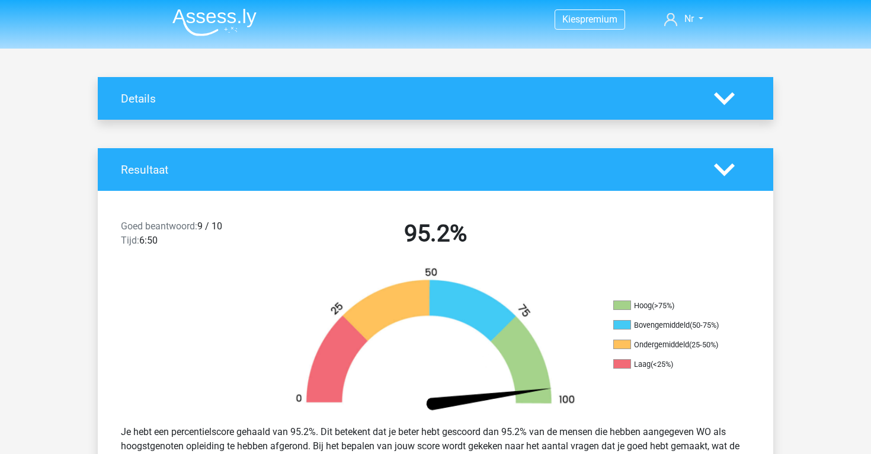
click at [730, 163] on icon at bounding box center [724, 169] width 21 height 21
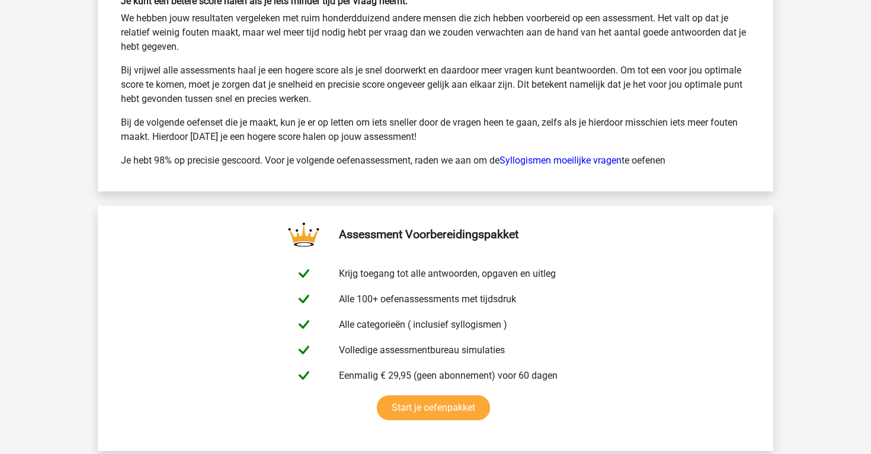
scroll to position [1513, 0]
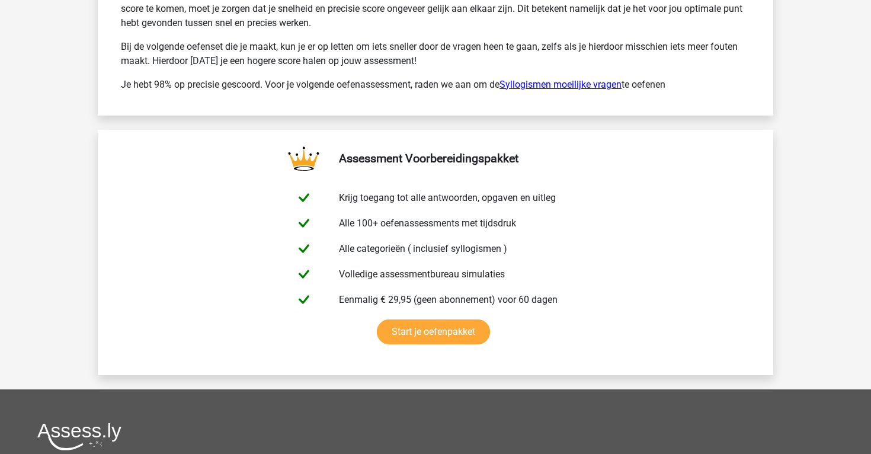
click at [527, 85] on link "Syllogismen moeilijke vragen" at bounding box center [560, 84] width 122 height 11
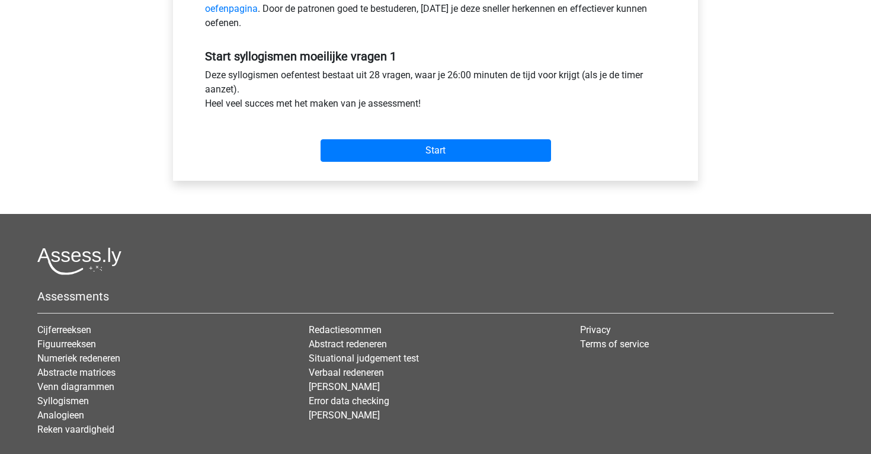
scroll to position [414, 0]
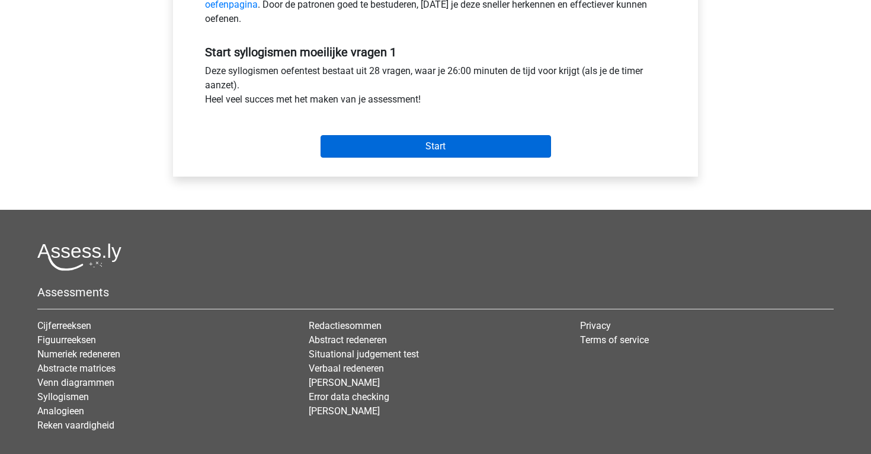
click at [420, 146] on input "Start" at bounding box center [436, 146] width 230 height 23
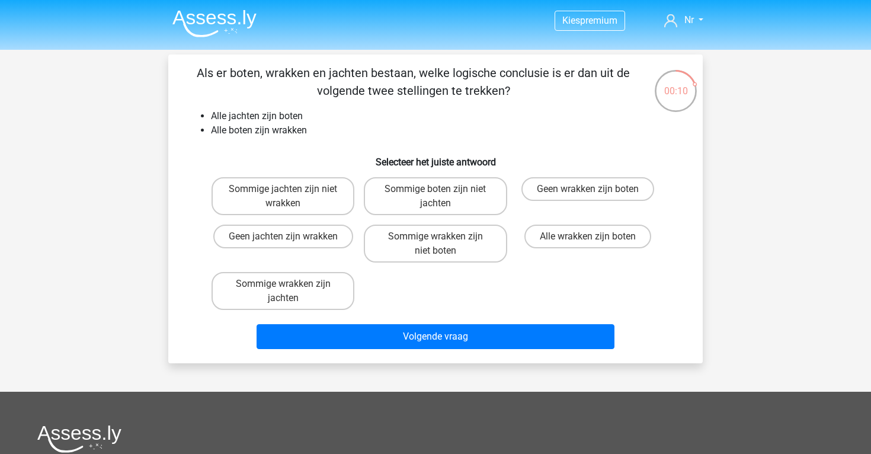
click at [283, 291] on input "Sommige wrakken zijn jachten" at bounding box center [287, 288] width 8 height 8
radio input "true"
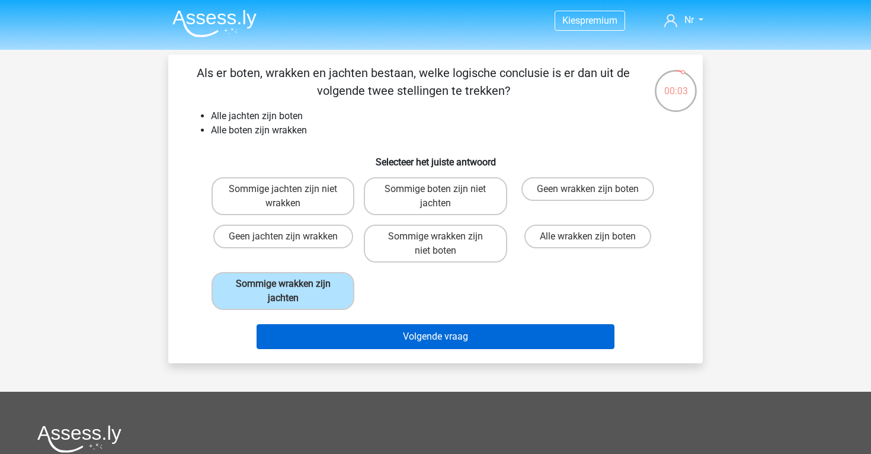
click at [415, 337] on button "Volgende vraag" at bounding box center [436, 336] width 358 height 25
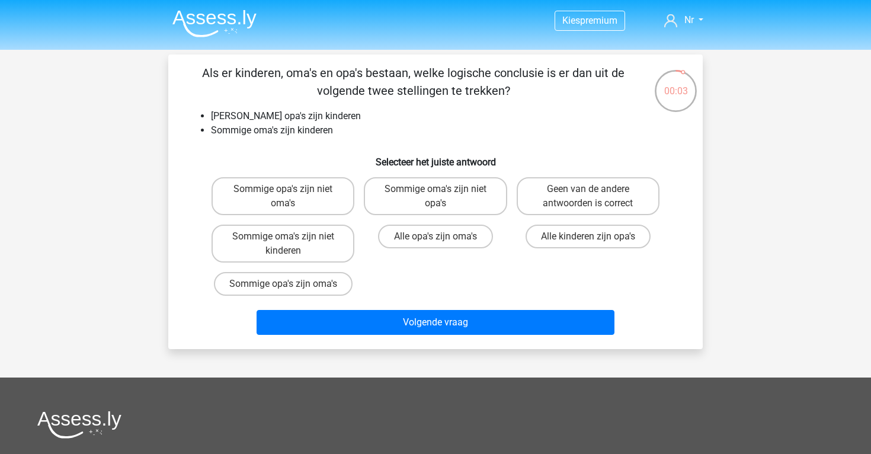
scroll to position [55, 0]
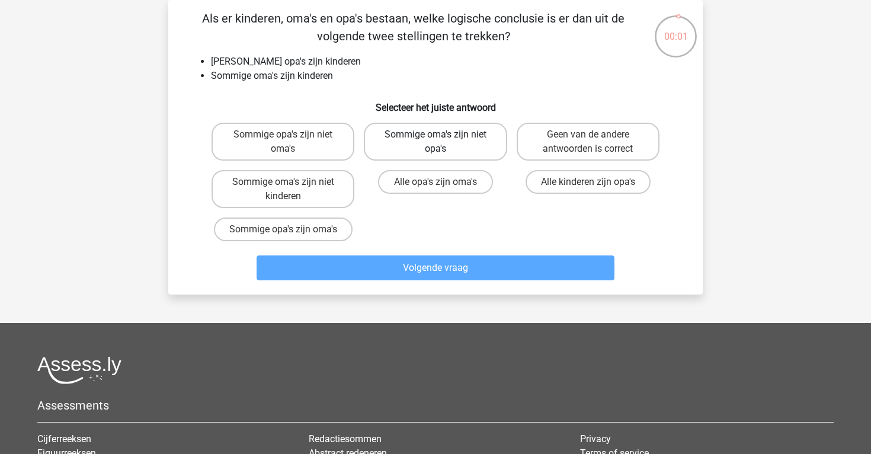
click at [404, 155] on label "Sommige oma's zijn niet opa's" at bounding box center [435, 142] width 143 height 38
click at [435, 142] on input "Sommige oma's zijn niet opa's" at bounding box center [439, 138] width 8 height 8
radio input "true"
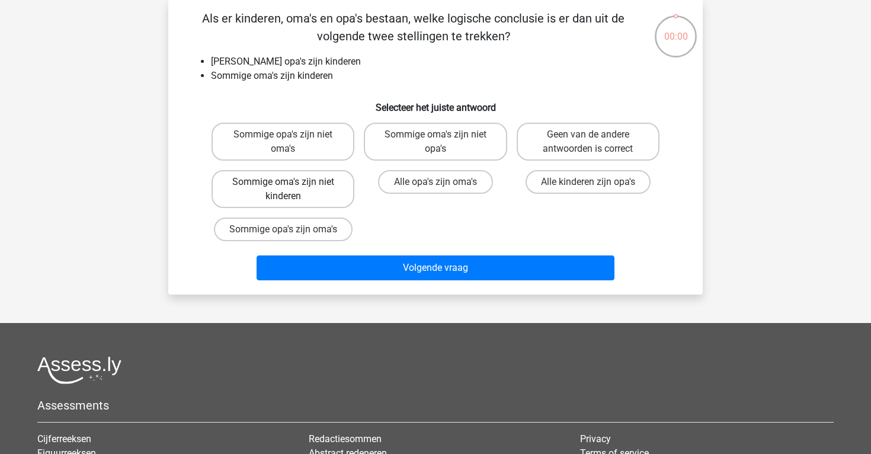
scroll to position [55, 0]
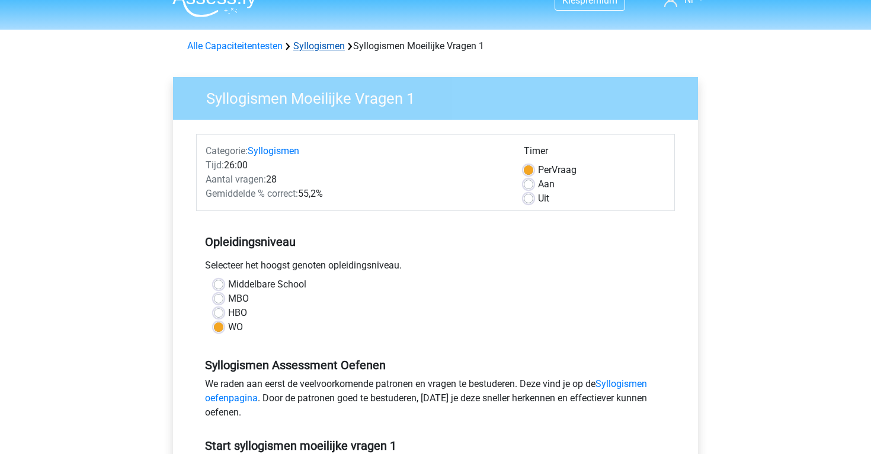
scroll to position [18, 0]
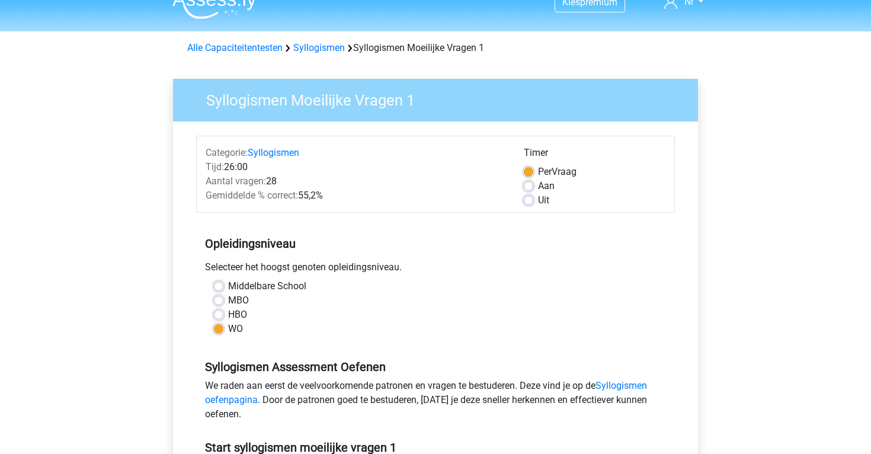
click at [311, 41] on div "Alle Capaciteitentesten Syllogismen Syllogismen Moeilijke Vragen 1" at bounding box center [435, 48] width 506 height 14
click at [313, 45] on link "Syllogismen" at bounding box center [319, 47] width 52 height 11
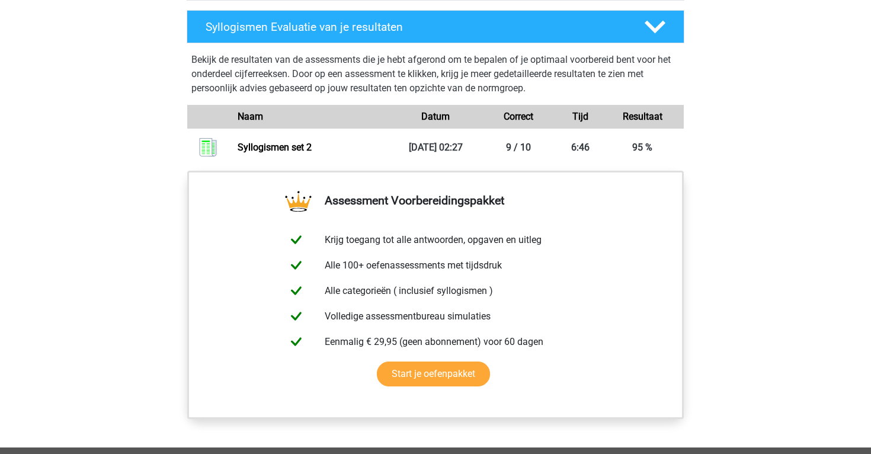
scroll to position [811, 0]
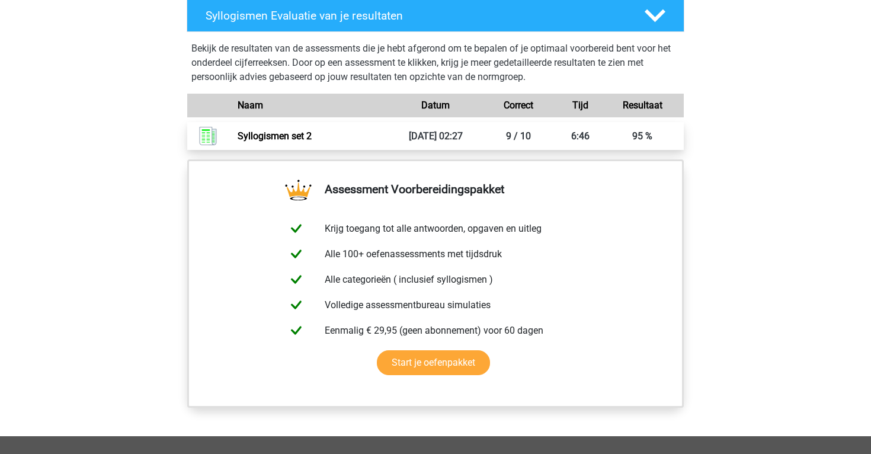
click at [312, 132] on link "Syllogismen set 2" at bounding box center [275, 135] width 74 height 11
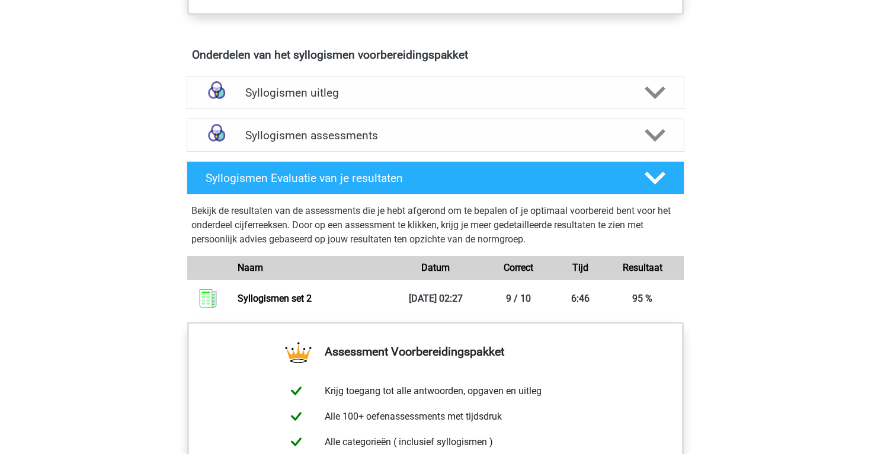
scroll to position [625, 0]
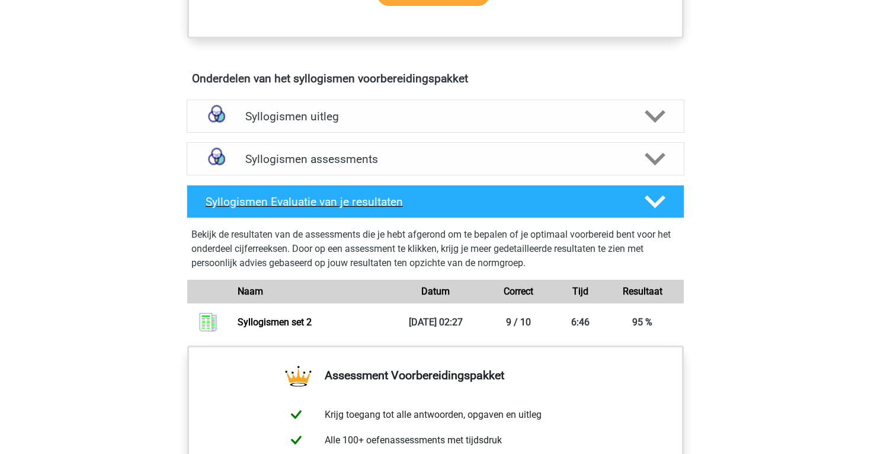
click at [329, 191] on div "Syllogismen Evaluatie van je resultaten" at bounding box center [436, 201] width 498 height 33
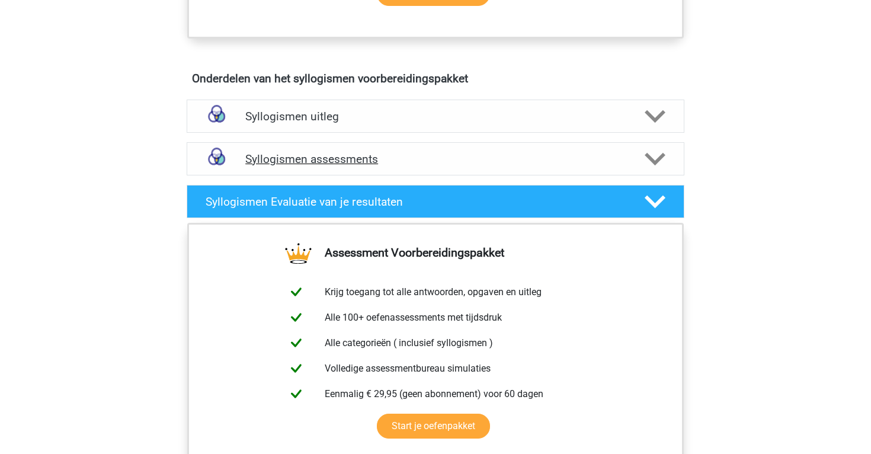
click at [327, 173] on div "Syllogismen assessments" at bounding box center [436, 158] width 498 height 33
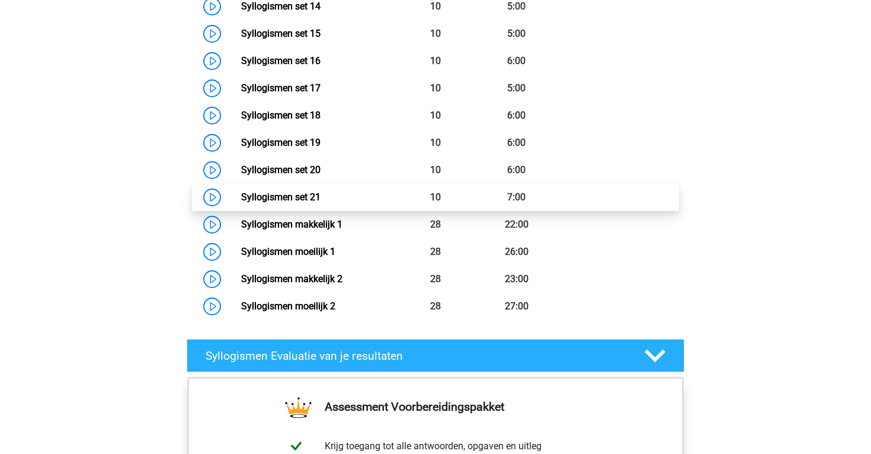
scroll to position [1245, 0]
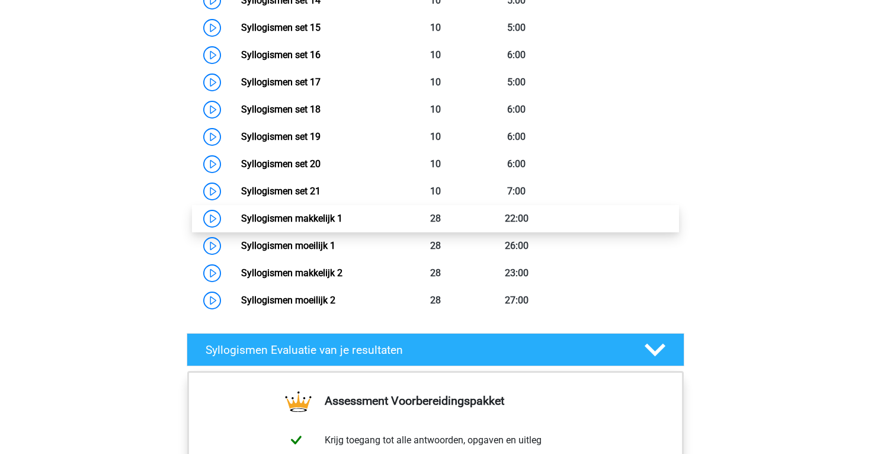
click at [332, 223] on link "Syllogismen makkelijk 1" at bounding box center [291, 218] width 101 height 11
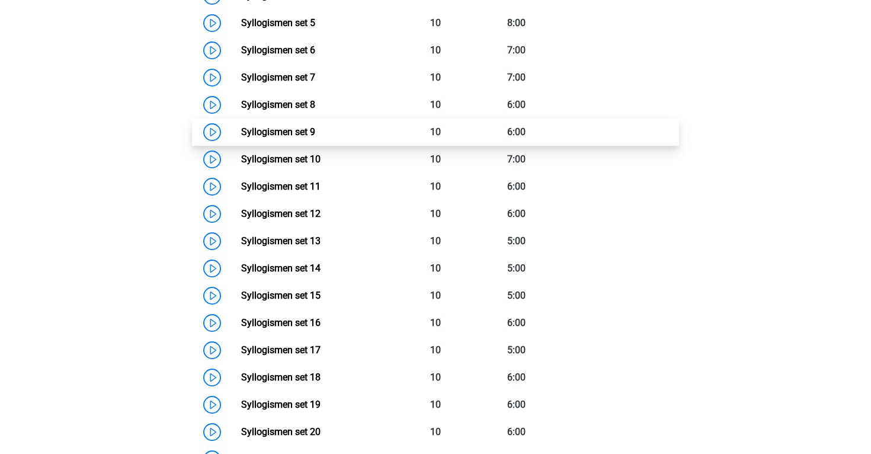
scroll to position [971, 0]
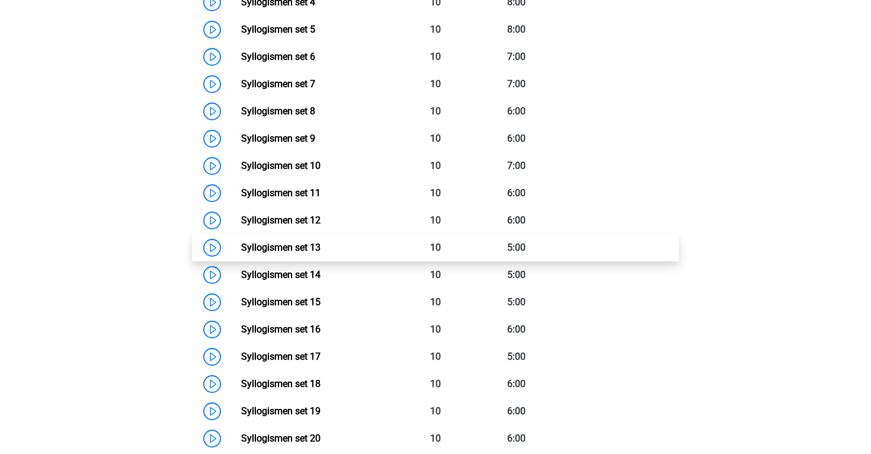
click at [286, 252] on link "Syllogismen set 13" at bounding box center [280, 247] width 79 height 11
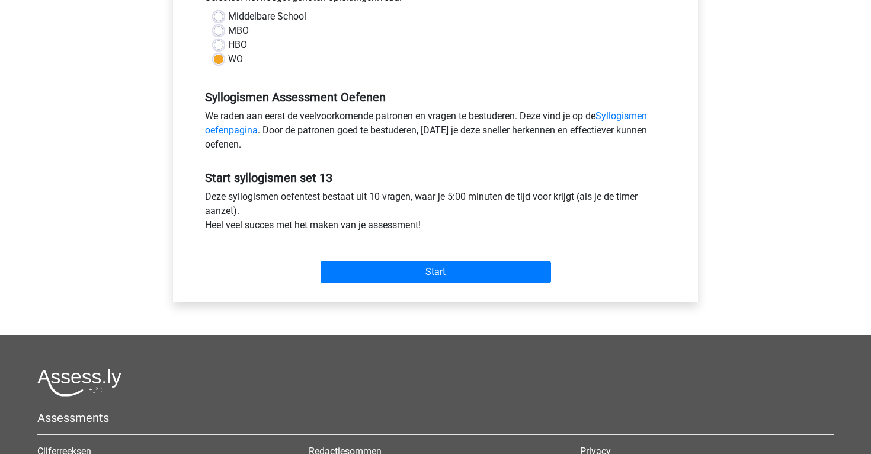
scroll to position [352, 0]
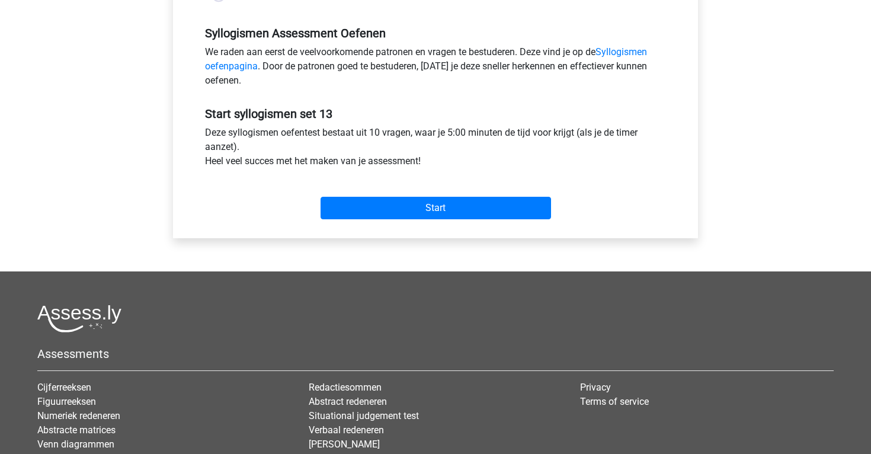
click at [473, 220] on div "Start" at bounding box center [435, 198] width 479 height 51
click at [447, 193] on div "Start" at bounding box center [435, 198] width 479 height 41
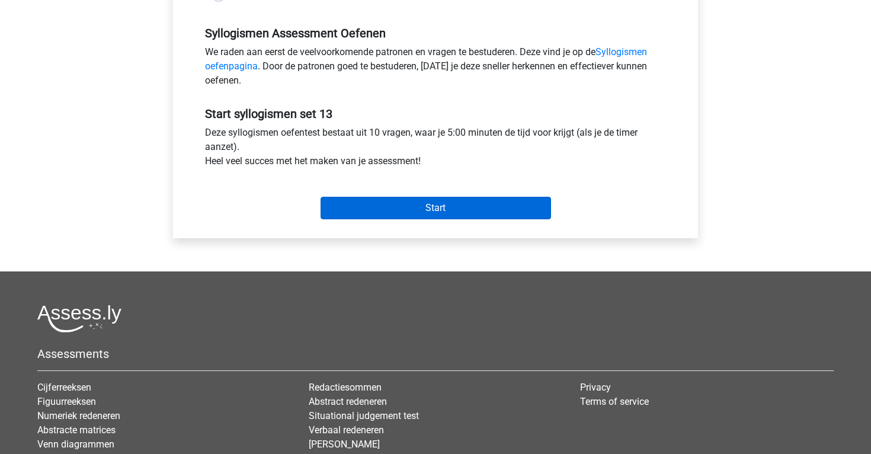
click at [449, 206] on input "Start" at bounding box center [436, 208] width 230 height 23
click at [340, 200] on input "Start" at bounding box center [436, 208] width 230 height 23
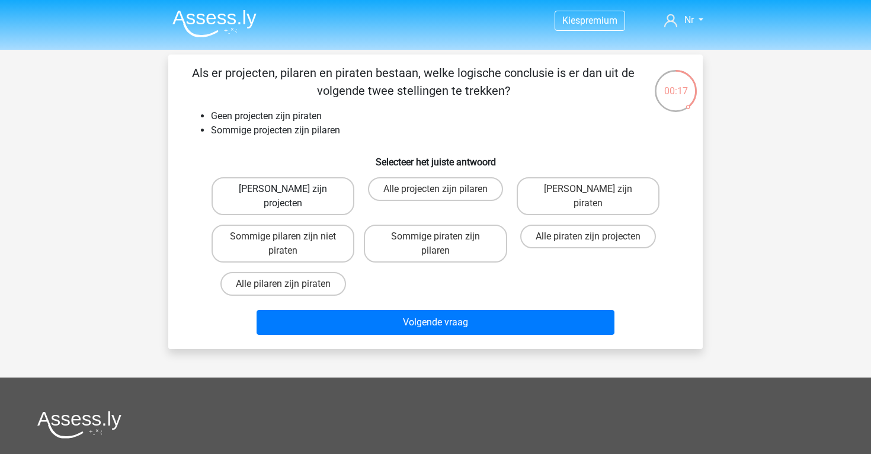
click at [316, 190] on label "Geen pilaren zijn projecten" at bounding box center [283, 196] width 143 height 38
click at [291, 190] on input "Geen pilaren zijn projecten" at bounding box center [287, 193] width 8 height 8
radio input "true"
click at [411, 195] on label "Geen wrakken zijn jachten" at bounding box center [436, 189] width 140 height 24
click at [435, 195] on input "Geen wrakken zijn jachten" at bounding box center [439, 193] width 8 height 8
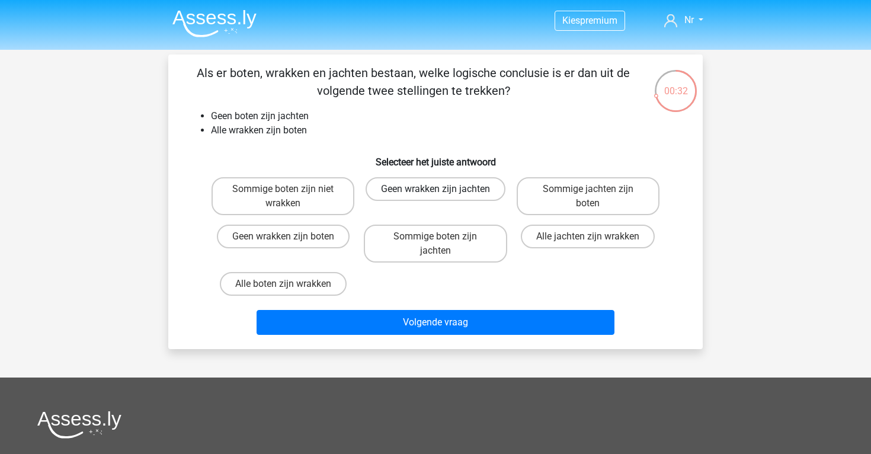
radio input "true"
click at [411, 351] on div "Kies premium Nr nr37@hotmail.com" at bounding box center [435, 345] width 871 height 690
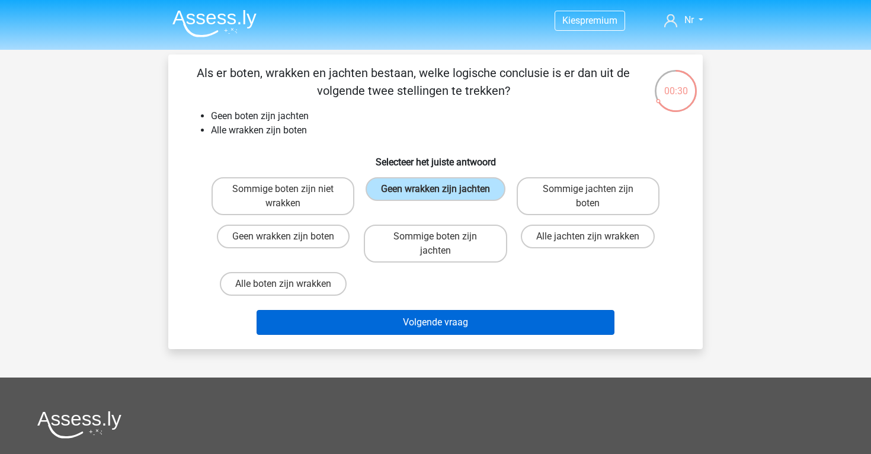
click at [392, 315] on button "Volgende vraag" at bounding box center [436, 322] width 358 height 25
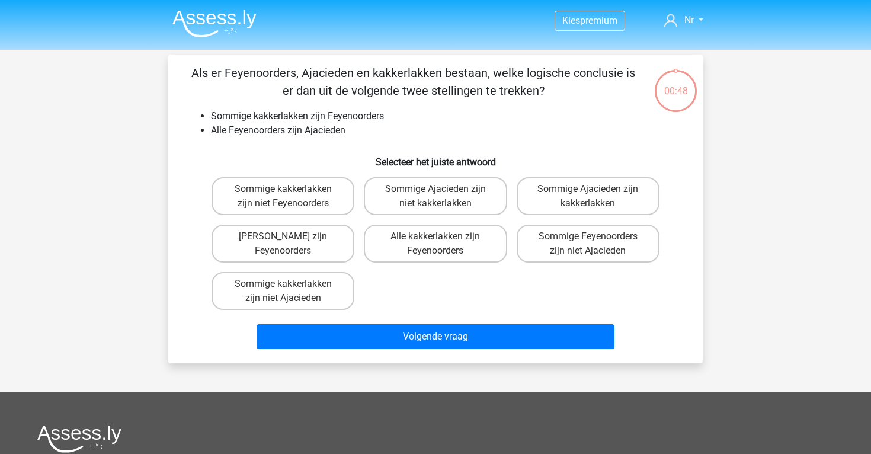
scroll to position [55, 0]
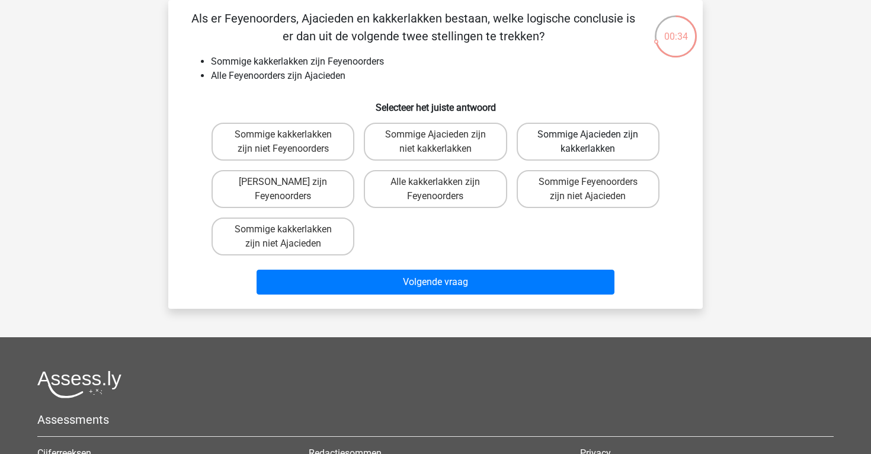
click at [550, 139] on label "Sommige Ajacieden zijn kakkerlakken" at bounding box center [588, 142] width 143 height 38
click at [588, 139] on input "Sommige Ajacieden zijn kakkerlakken" at bounding box center [592, 138] width 8 height 8
radio input "true"
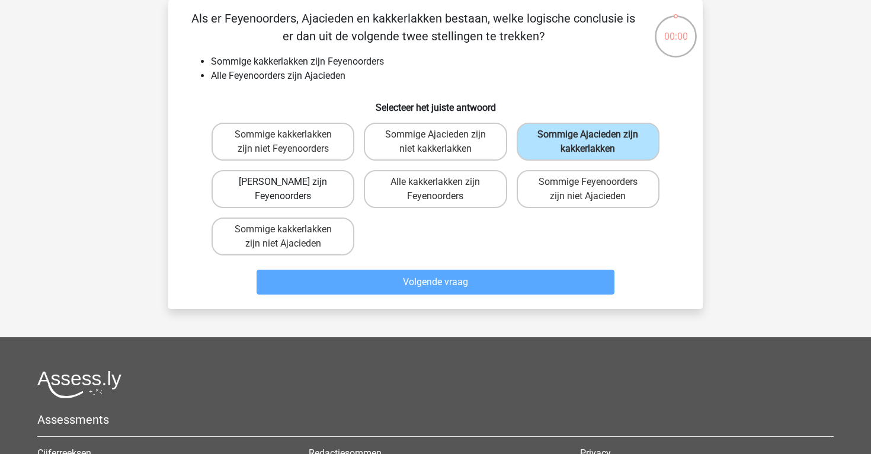
click at [316, 182] on label "Geen Ajacieden zijn Feyenoorders" at bounding box center [283, 189] width 143 height 38
click at [291, 182] on input "Geen Ajacieden zijn Feyenoorders" at bounding box center [287, 186] width 8 height 8
radio input "true"
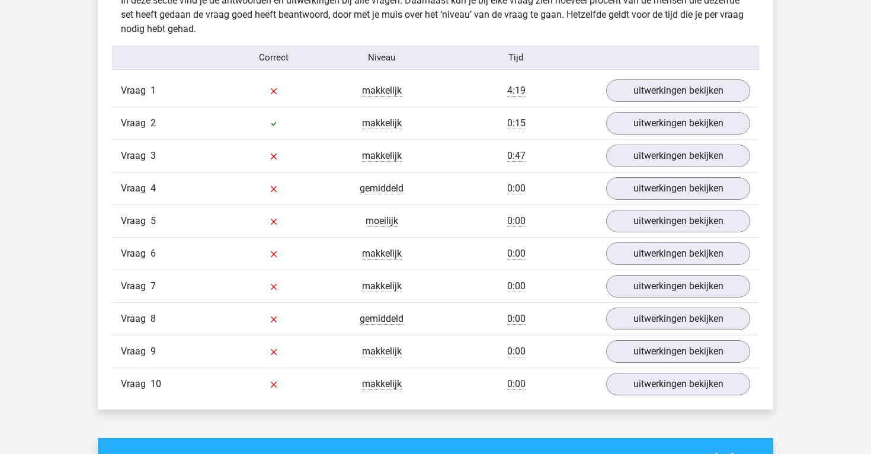
scroll to position [948, 0]
click at [662, 122] on link "uitwerkingen bekijken" at bounding box center [677, 123] width 165 height 26
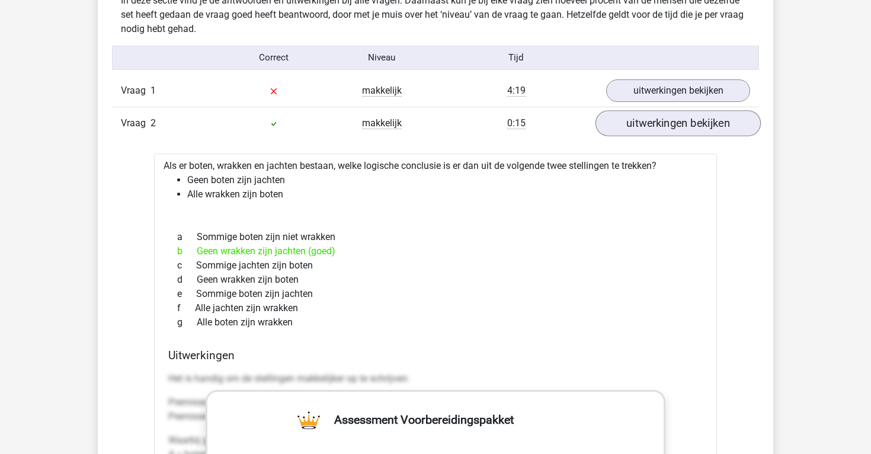
click at [662, 122] on link "uitwerkingen bekijken" at bounding box center [677, 123] width 165 height 26
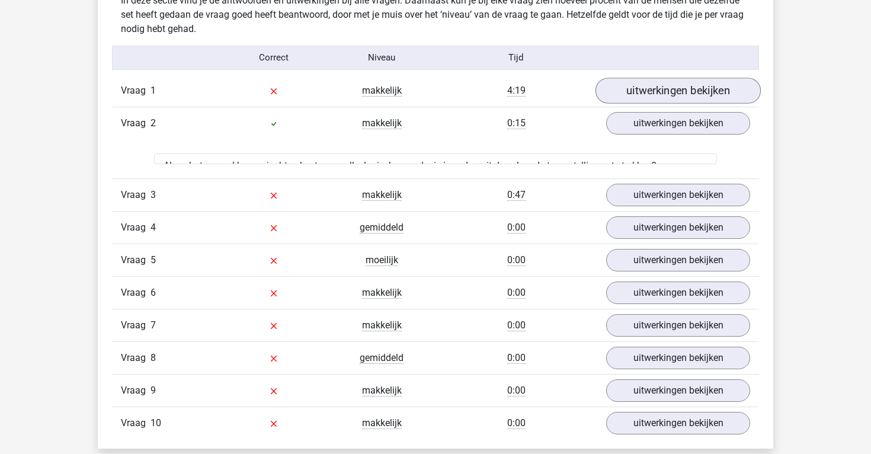
click at [647, 84] on link "uitwerkingen bekijken" at bounding box center [677, 91] width 165 height 26
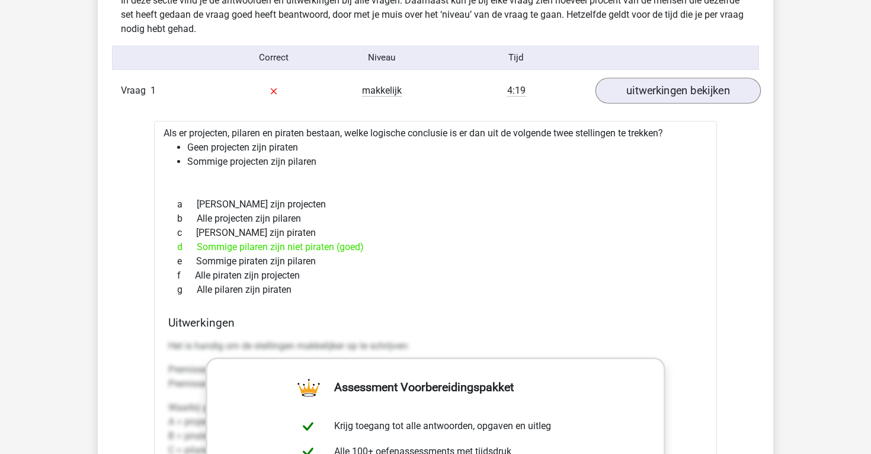
click at [647, 84] on link "uitwerkingen bekijken" at bounding box center [677, 91] width 165 height 26
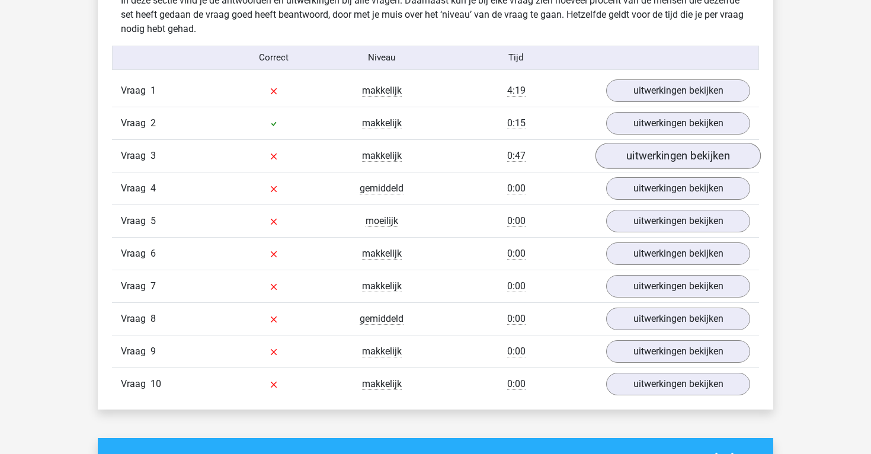
click at [636, 159] on link "uitwerkingen bekijken" at bounding box center [677, 156] width 165 height 26
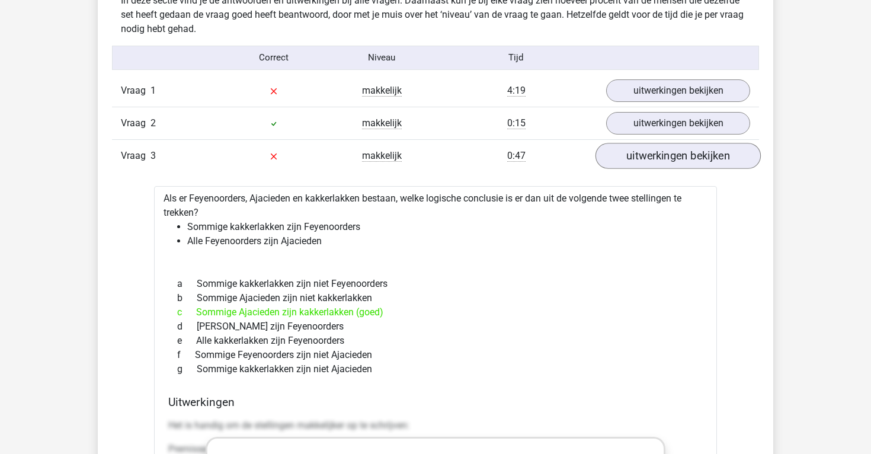
click at [628, 153] on link "uitwerkingen bekijken" at bounding box center [677, 156] width 165 height 26
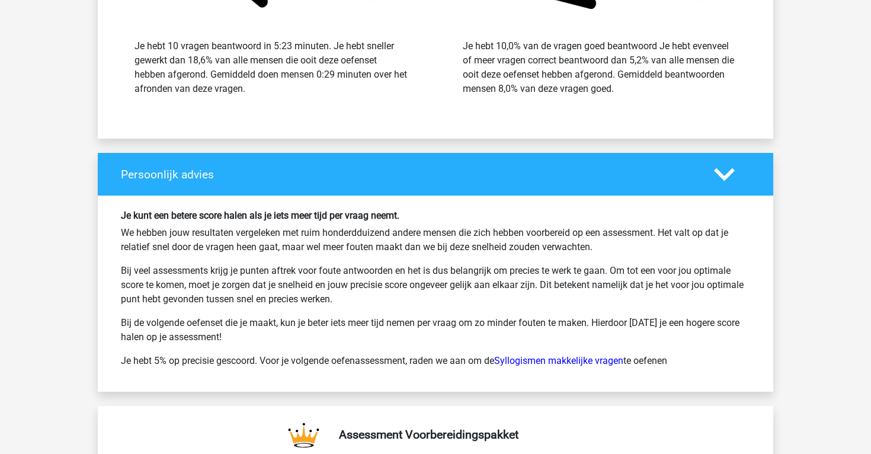
scroll to position [1686, 0]
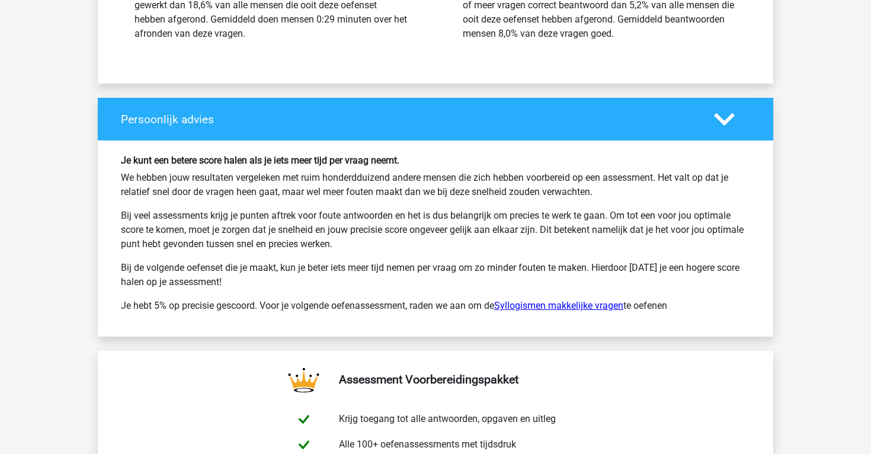
click at [518, 305] on link "Syllogismen makkelijke vragen" at bounding box center [558, 305] width 129 height 11
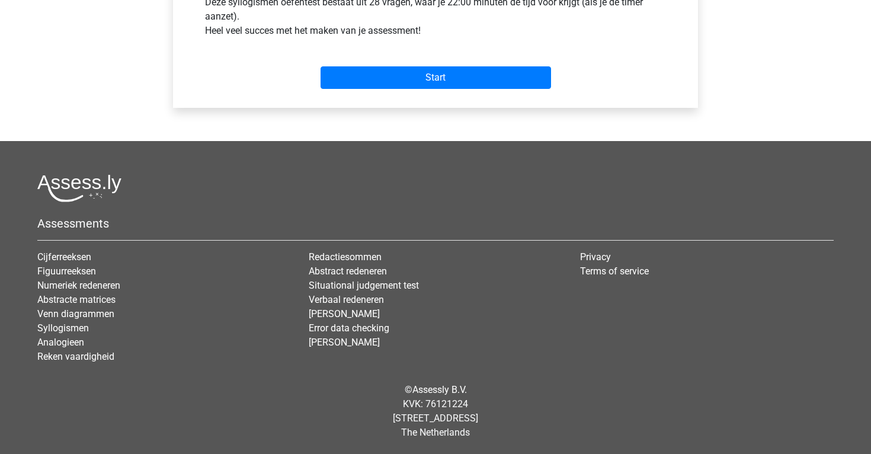
scroll to position [482, 0]
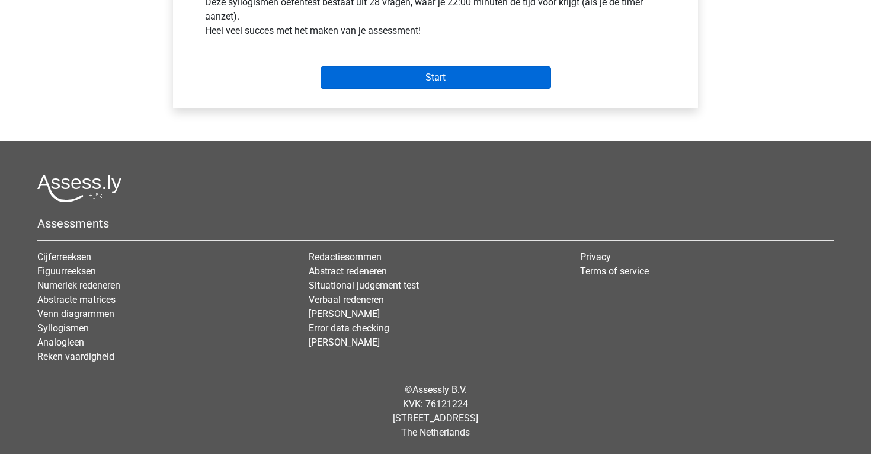
click at [448, 81] on input "Start" at bounding box center [436, 77] width 230 height 23
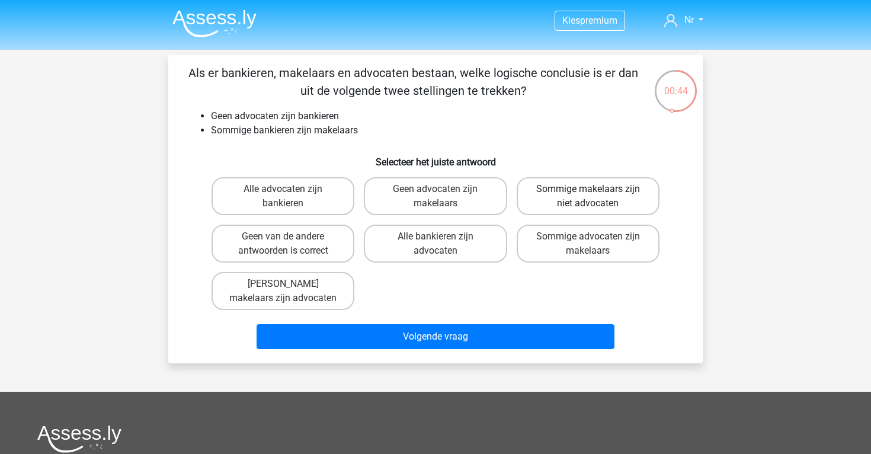
click at [567, 207] on label "Sommige makelaars zijn niet advocaten" at bounding box center [588, 196] width 143 height 38
click at [588, 197] on input "Sommige makelaars zijn niet advocaten" at bounding box center [592, 193] width 8 height 8
radio input "true"
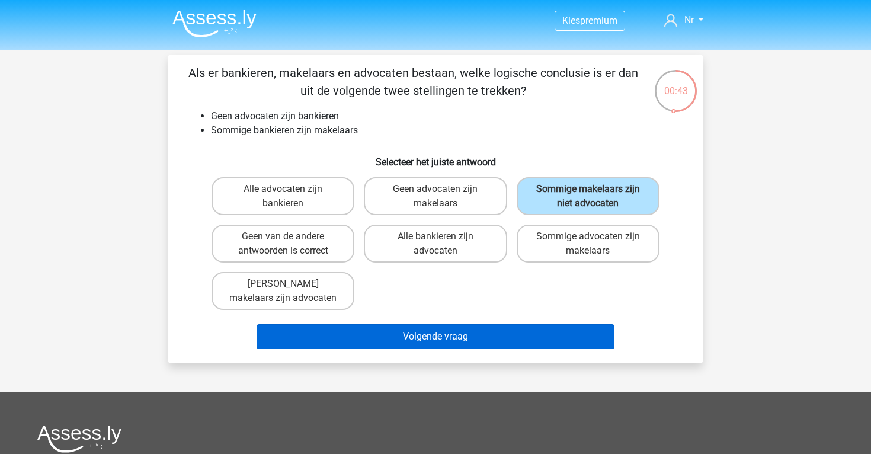
click at [480, 344] on button "Volgende vraag" at bounding box center [436, 336] width 358 height 25
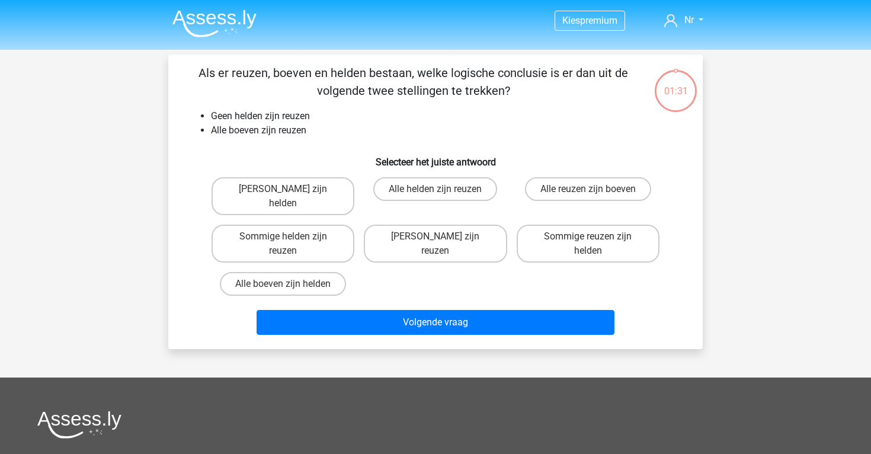
scroll to position [55, 0]
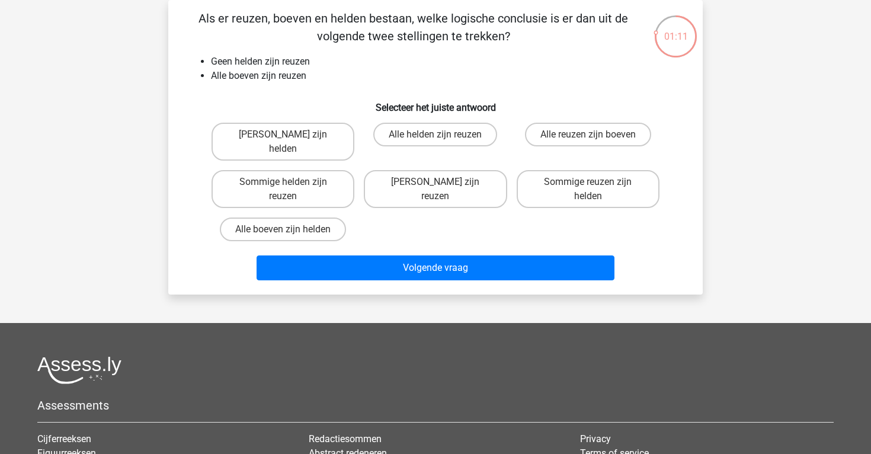
click at [288, 119] on div "Geen boeven zijn helden" at bounding box center [283, 141] width 152 height 47
click at [294, 126] on label "Geen boeven zijn helden" at bounding box center [283, 142] width 143 height 38
click at [291, 134] on input "Geen boeven zijn helden" at bounding box center [287, 138] width 8 height 8
radio input "true"
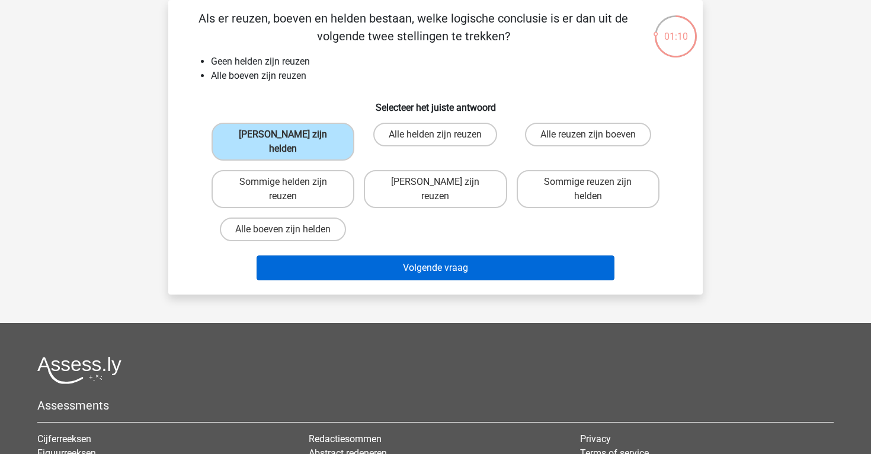
click at [396, 275] on button "Volgende vraag" at bounding box center [436, 267] width 358 height 25
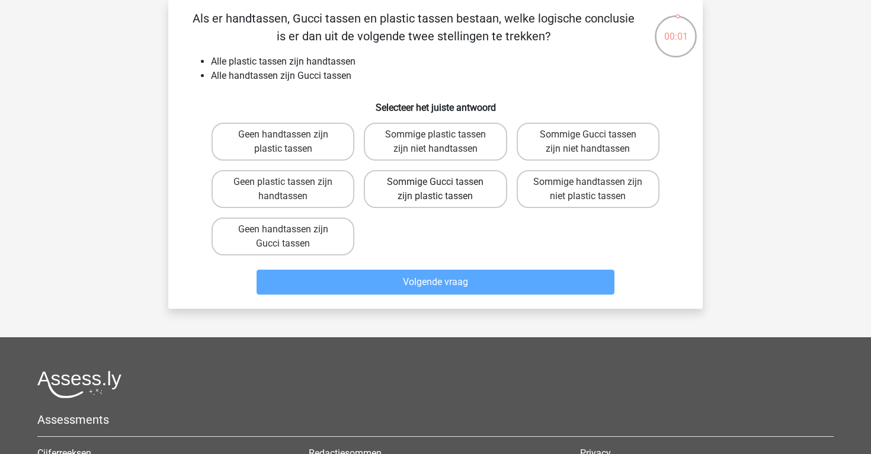
click at [412, 187] on label "Sommige Gucci tassen zijn plastic tassen" at bounding box center [435, 189] width 143 height 38
click at [435, 187] on input "Sommige Gucci tassen zijn plastic tassen" at bounding box center [439, 186] width 8 height 8
radio input "true"
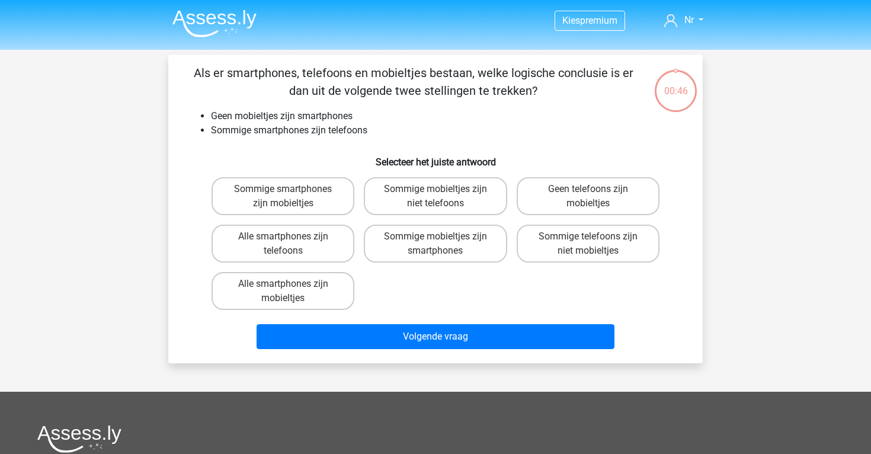
scroll to position [55, 0]
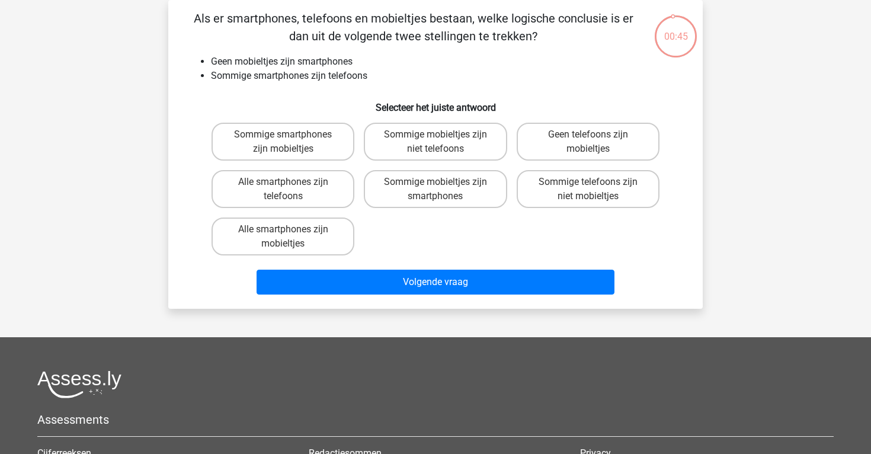
click at [426, 250] on div "Sommige smartphones zijn mobieltjes Sommige mobieltjes zijn niet telefoons Geen…" at bounding box center [435, 189] width 457 height 142
click at [438, 149] on label "Sommige mobieltjes zijn niet telefoons" at bounding box center [435, 142] width 143 height 38
click at [438, 142] on input "Sommige mobieltjes zijn niet telefoons" at bounding box center [439, 138] width 8 height 8
radio input "true"
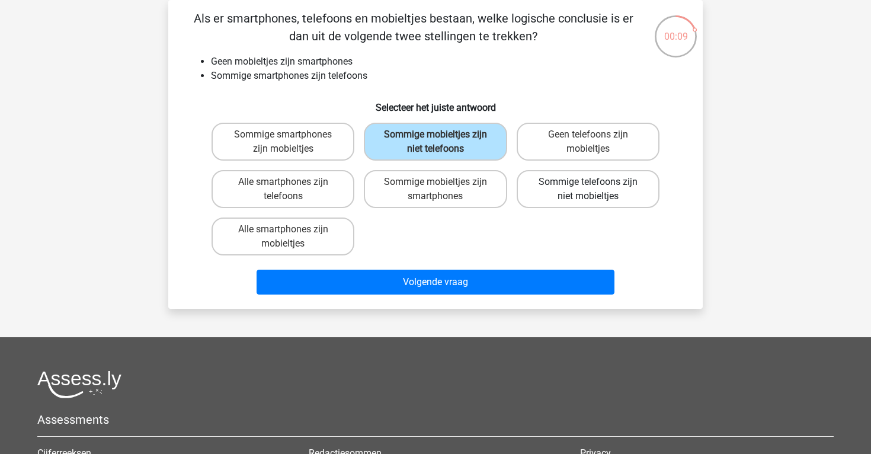
click at [568, 184] on label "Sommige telefoons zijn niet mobieltjes" at bounding box center [588, 189] width 143 height 38
click at [588, 184] on input "Sommige telefoons zijn niet mobieltjes" at bounding box center [592, 186] width 8 height 8
radio input "true"
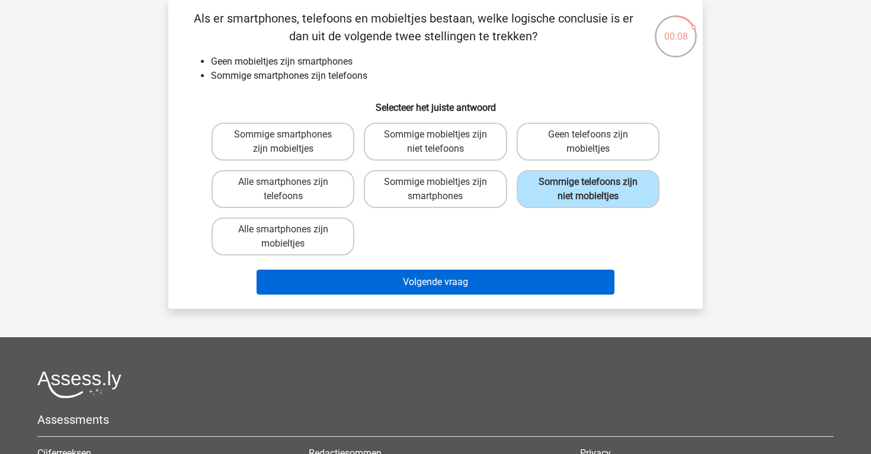
click at [462, 277] on button "Volgende vraag" at bounding box center [436, 282] width 358 height 25
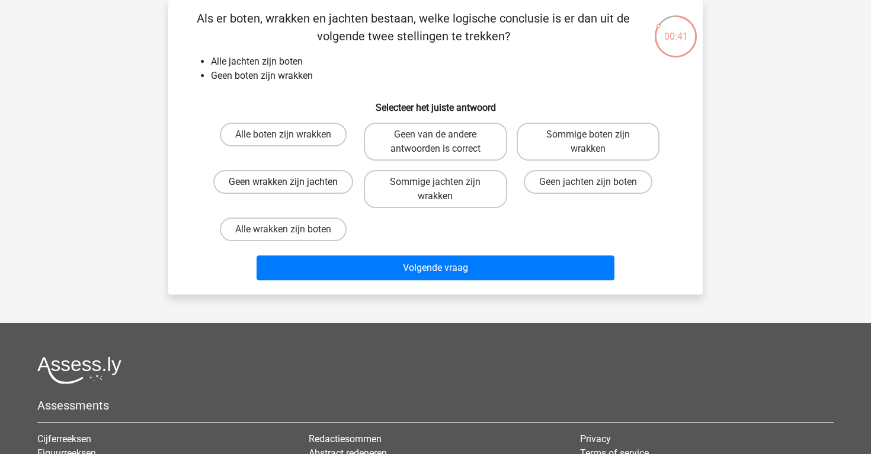
click at [305, 187] on label "Geen wrakken zijn jachten" at bounding box center [283, 182] width 140 height 24
click at [291, 187] on input "Geen wrakken zijn jachten" at bounding box center [287, 186] width 8 height 8
radio input "true"
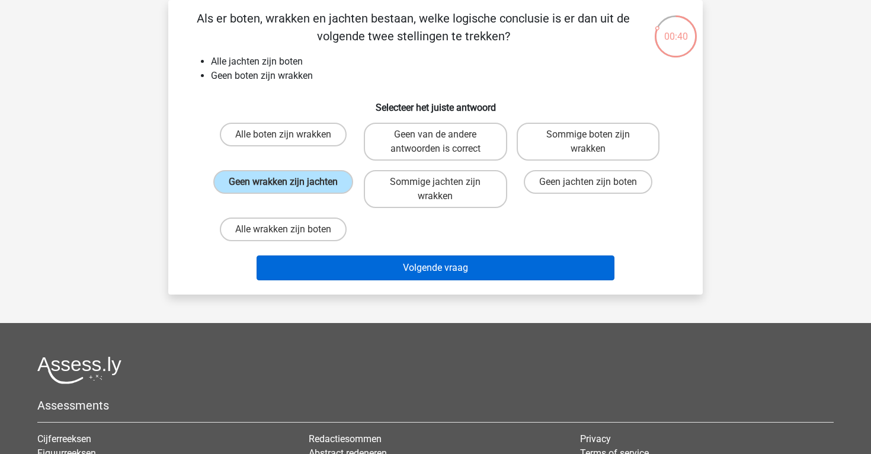
click at [340, 261] on button "Volgende vraag" at bounding box center [436, 267] width 358 height 25
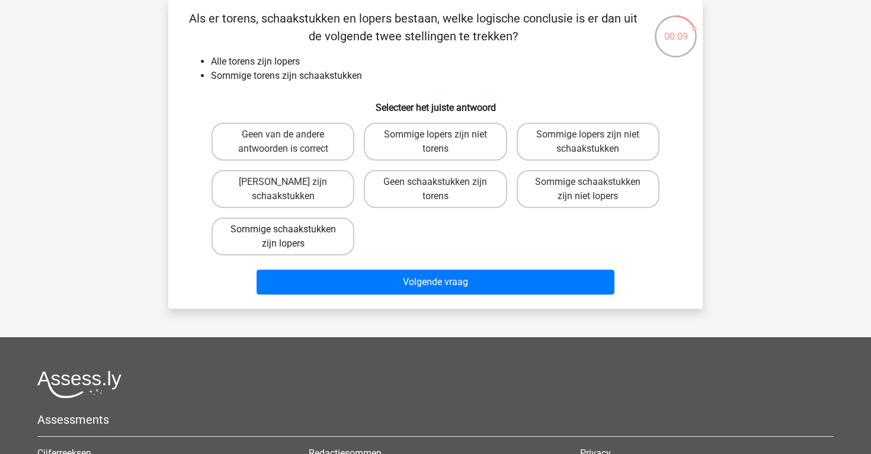
click at [267, 222] on label "Sommige schaakstukken zijn lopers" at bounding box center [283, 236] width 143 height 38
click at [283, 229] on input "Sommige schaakstukken zijn lopers" at bounding box center [287, 233] width 8 height 8
radio input "true"
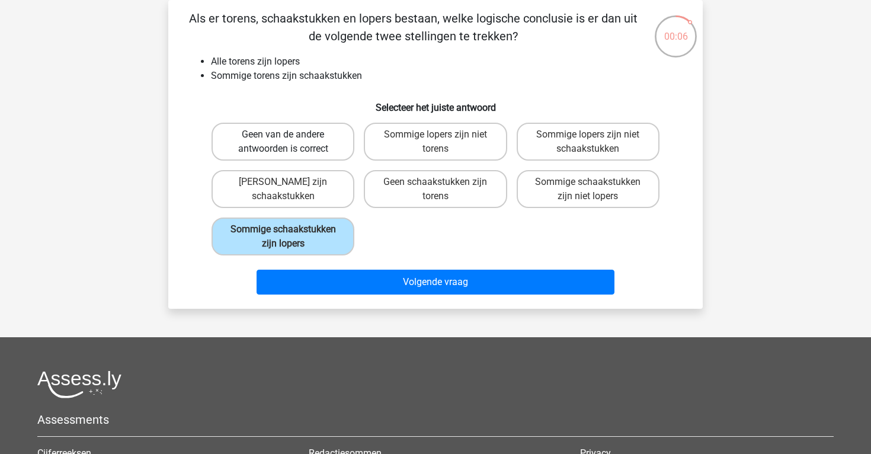
click at [243, 152] on label "Geen van de andere antwoorden is correct" at bounding box center [283, 142] width 143 height 38
click at [283, 142] on input "Geen van de andere antwoorden is correct" at bounding box center [287, 138] width 8 height 8
radio input "true"
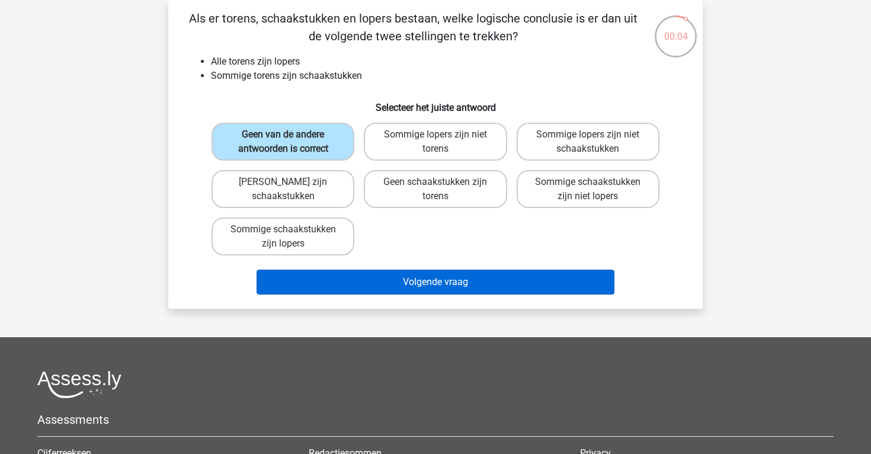
click at [292, 272] on button "Volgende vraag" at bounding box center [436, 282] width 358 height 25
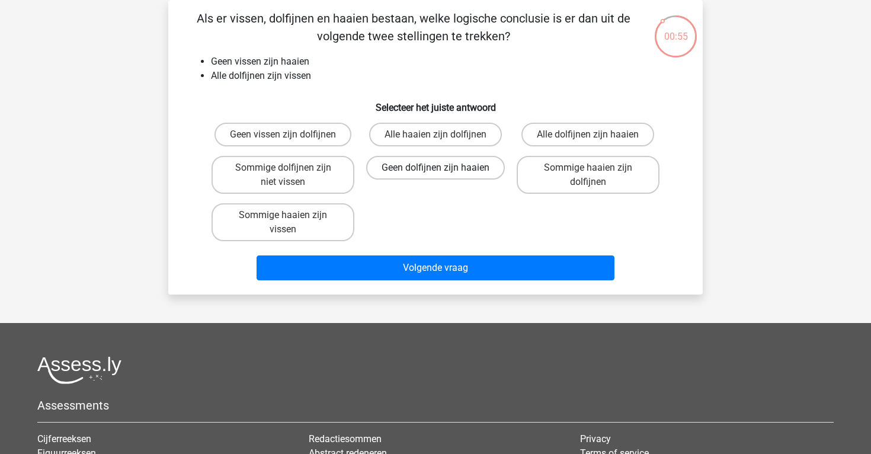
click at [437, 166] on label "Geen dolfijnen zijn haaien" at bounding box center [435, 168] width 139 height 24
click at [437, 168] on input "Geen dolfijnen zijn haaien" at bounding box center [439, 172] width 8 height 8
radio input "true"
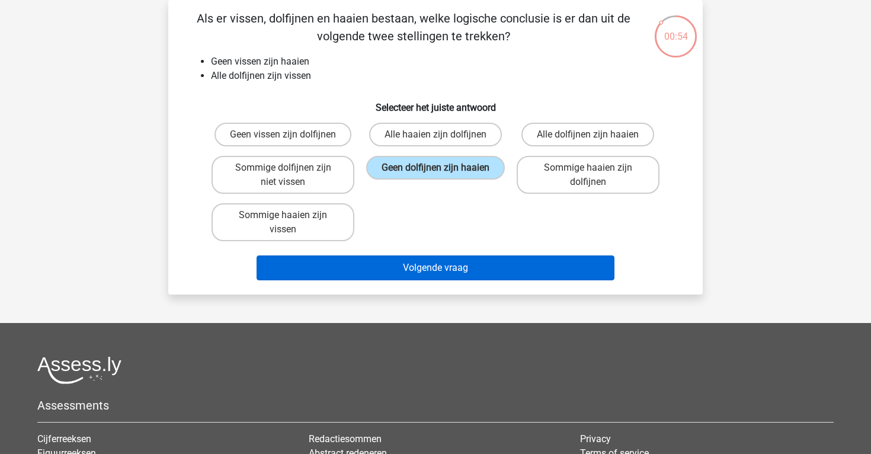
click at [450, 264] on button "Volgende vraag" at bounding box center [436, 267] width 358 height 25
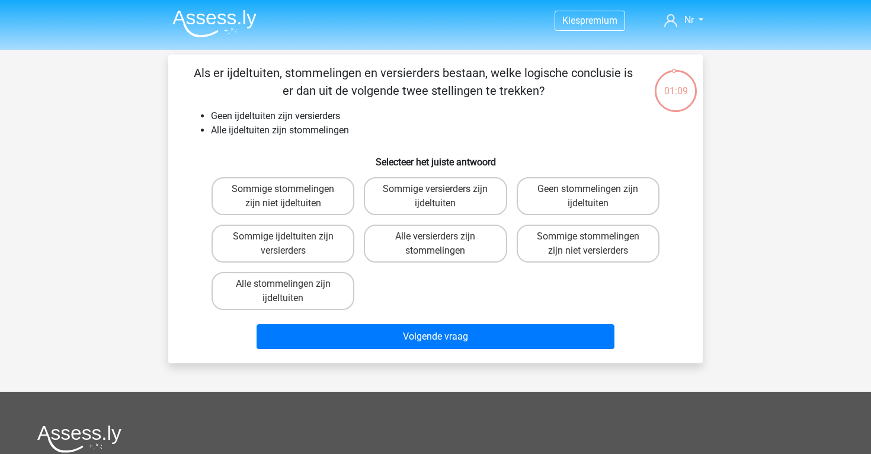
scroll to position [0, 0]
click at [572, 242] on label "Sommige stommelingen zijn niet versierders" at bounding box center [588, 244] width 143 height 38
click at [588, 242] on input "Sommige stommelingen zijn niet versierders" at bounding box center [592, 240] width 8 height 8
radio input "true"
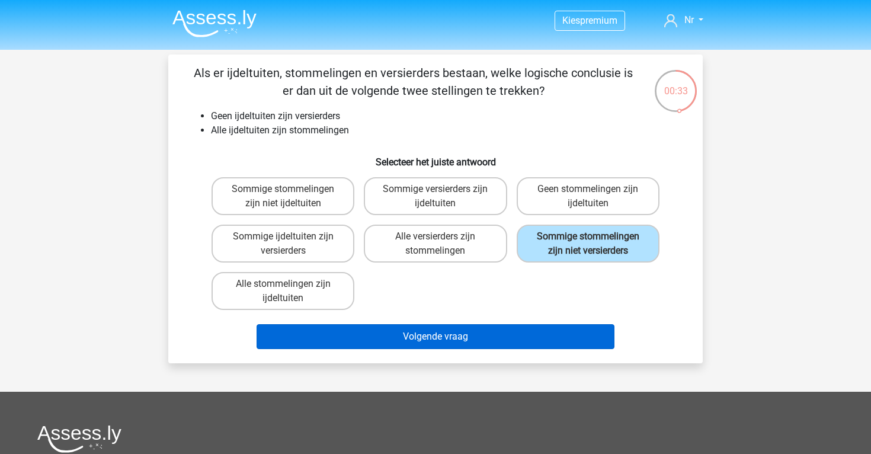
click at [405, 344] on button "Volgende vraag" at bounding box center [436, 336] width 358 height 25
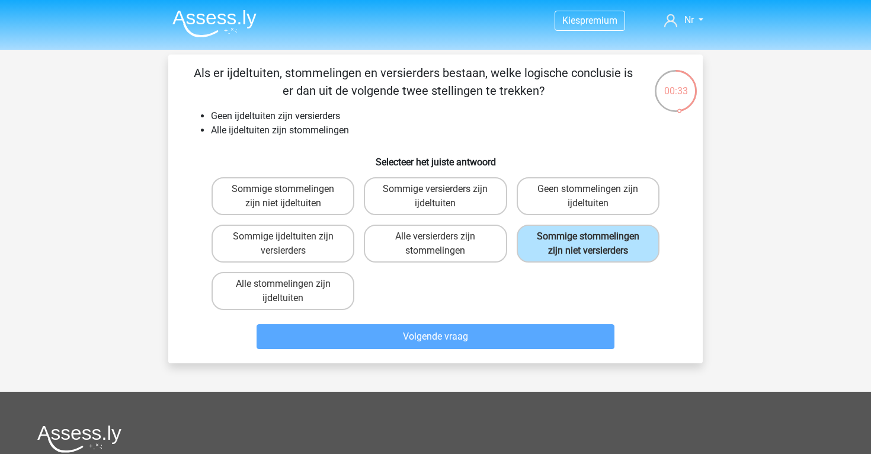
scroll to position [55, 0]
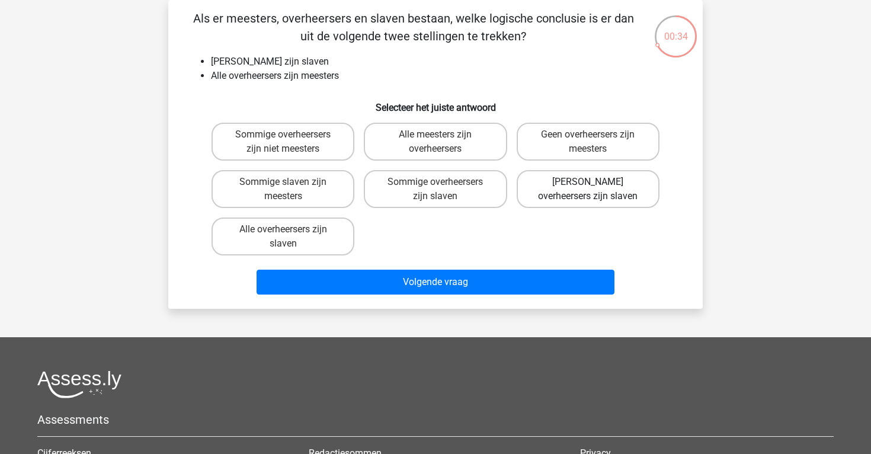
click at [598, 194] on label "[PERSON_NAME] overheersers zijn slaven" at bounding box center [588, 189] width 143 height 38
click at [595, 190] on input "[PERSON_NAME] overheersers zijn slaven" at bounding box center [592, 186] width 8 height 8
radio input "true"
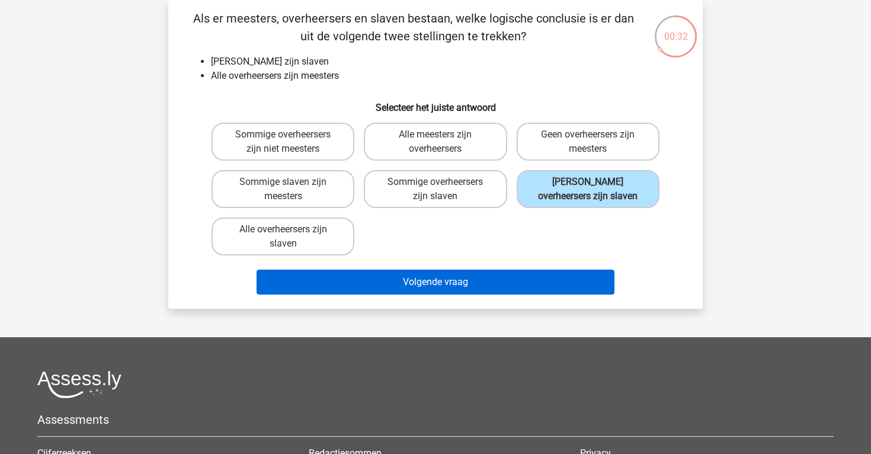
click at [533, 288] on button "Volgende vraag" at bounding box center [436, 282] width 358 height 25
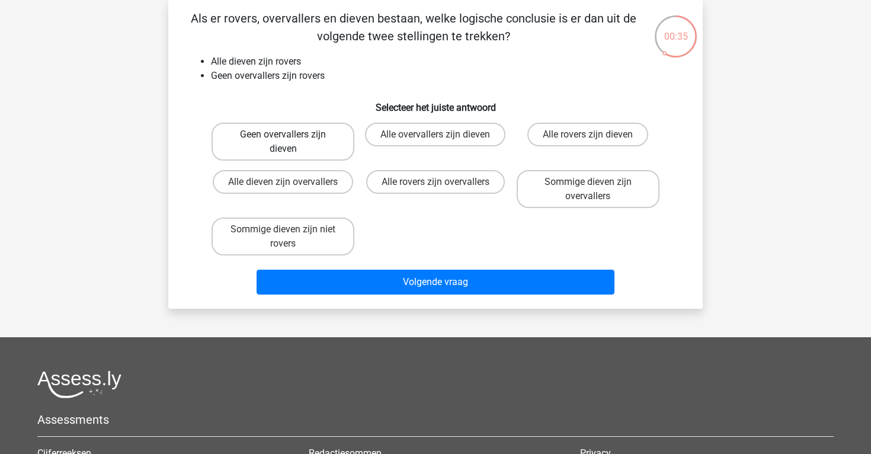
click at [310, 136] on label "Geen overvallers zijn dieven" at bounding box center [283, 142] width 143 height 38
click at [291, 136] on input "Geen overvallers zijn dieven" at bounding box center [287, 138] width 8 height 8
radio input "true"
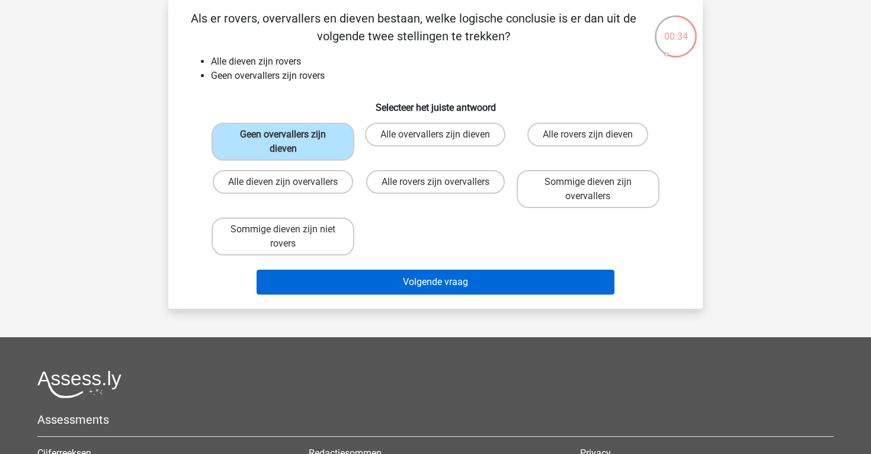
click at [335, 273] on button "Volgende vraag" at bounding box center [436, 282] width 358 height 25
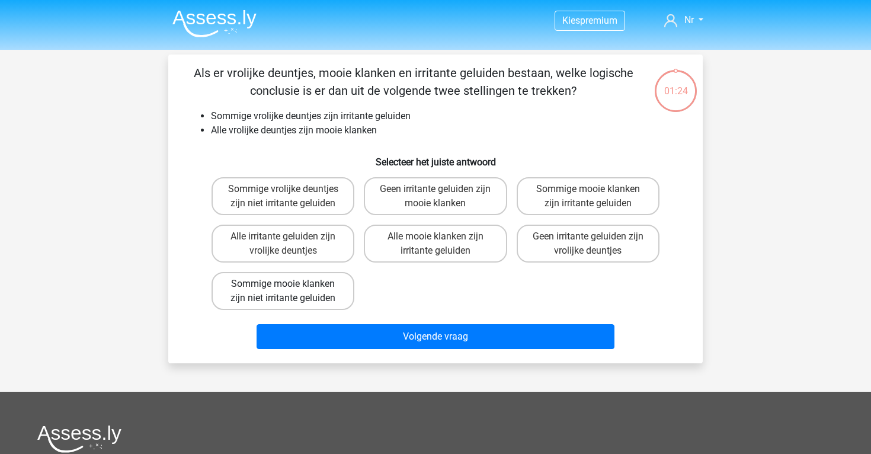
scroll to position [0, 0]
click at [540, 203] on label "Sommige mooie klanken zijn irritante geluiden" at bounding box center [588, 196] width 143 height 38
click at [588, 197] on input "Sommige mooie klanken zijn irritante geluiden" at bounding box center [592, 193] width 8 height 8
radio input "true"
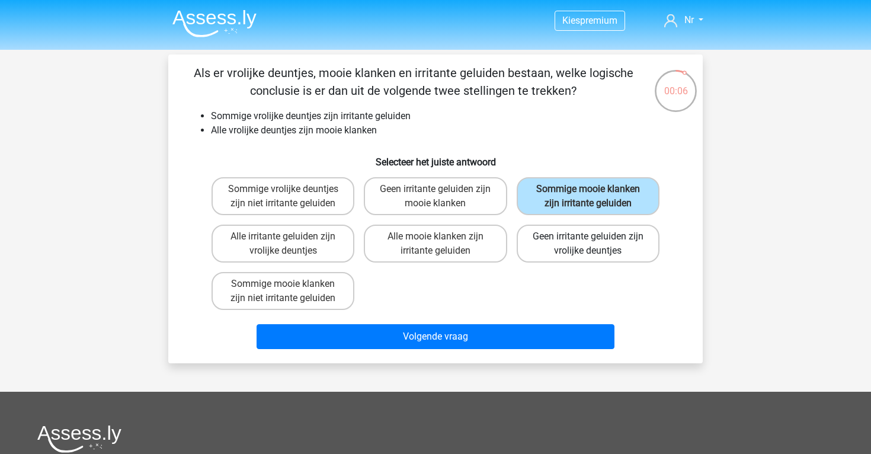
click at [551, 262] on label "Geen irritante geluiden zijn vrolijke deuntjes" at bounding box center [588, 244] width 143 height 38
click at [588, 244] on input "Geen irritante geluiden zijn vrolijke deuntjes" at bounding box center [592, 240] width 8 height 8
radio input "true"
